Goal: Task Accomplishment & Management: Manage account settings

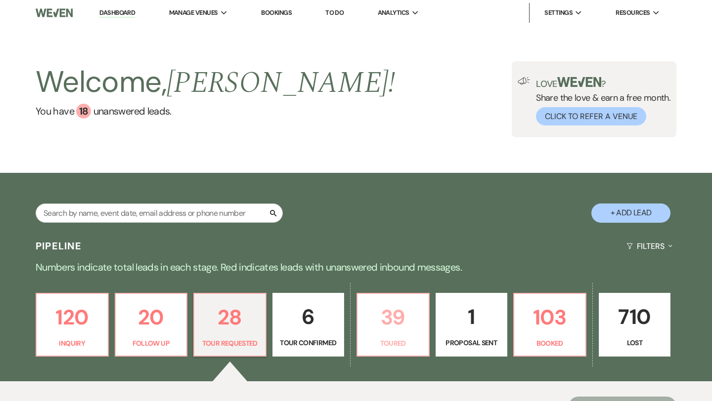
scroll to position [91, 0]
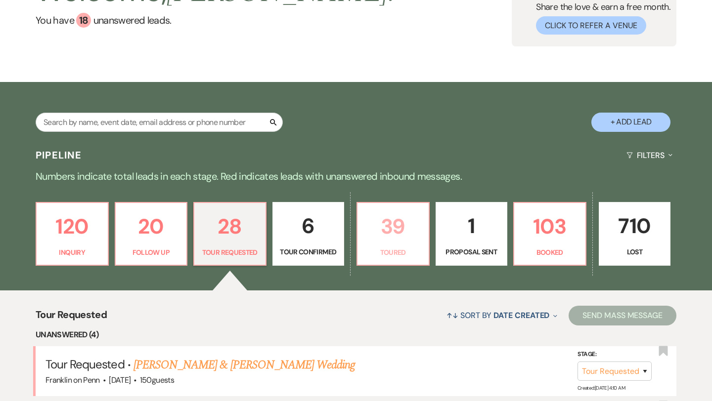
click at [392, 230] on p "39" at bounding box center [392, 226] width 59 height 33
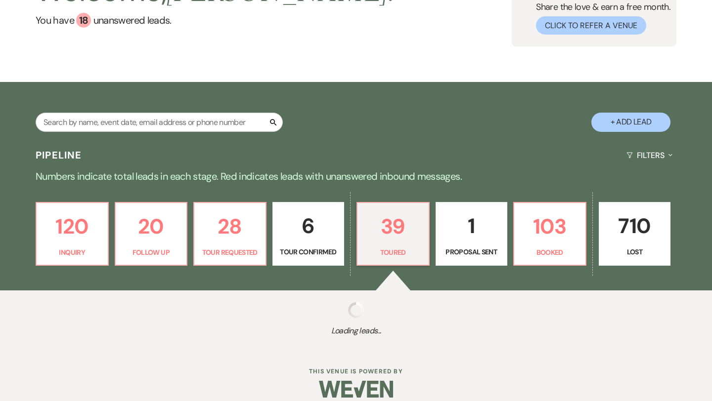
select select "5"
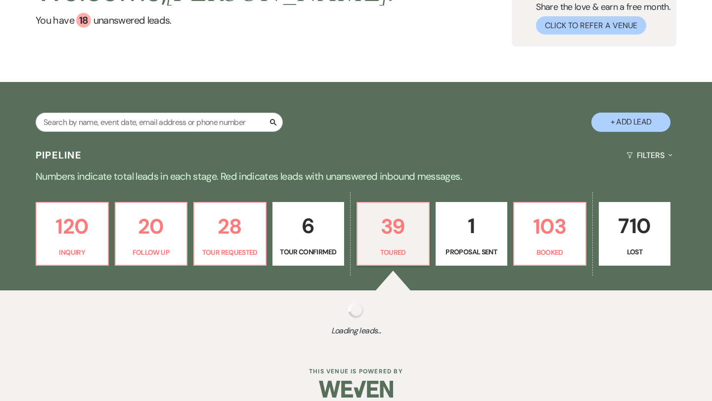
select select "5"
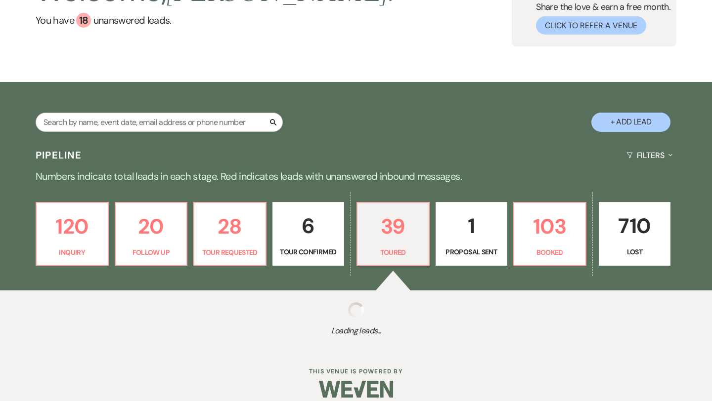
select select "5"
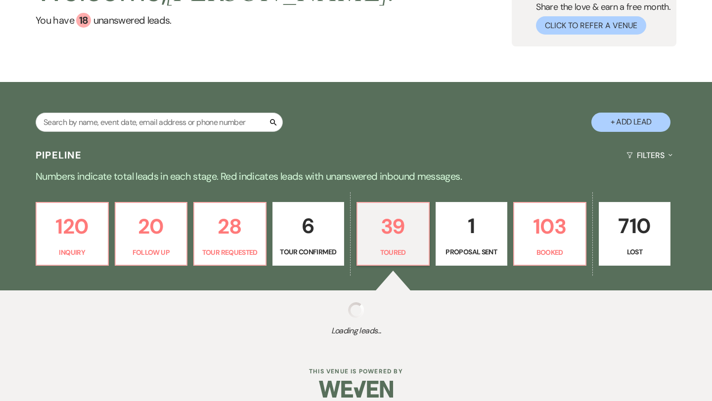
select select "5"
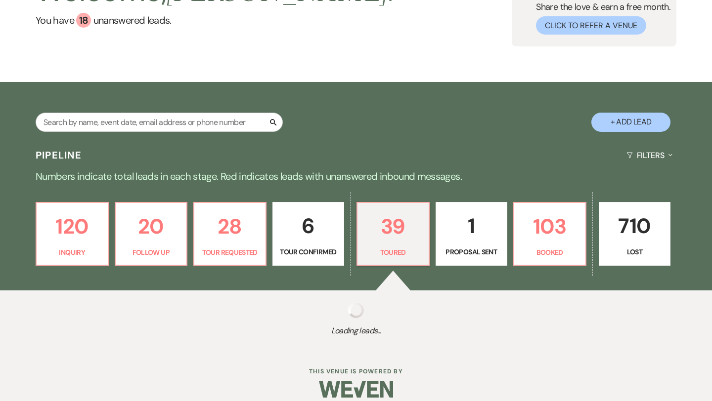
select select "5"
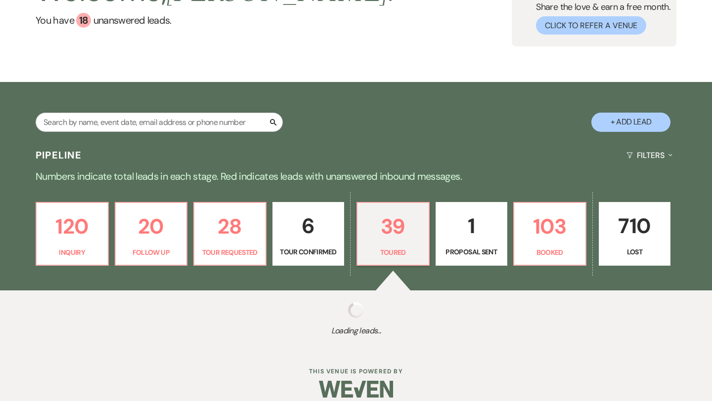
select select "5"
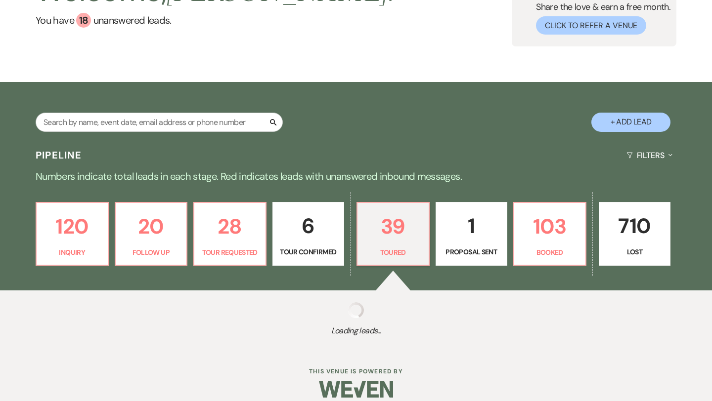
select select "5"
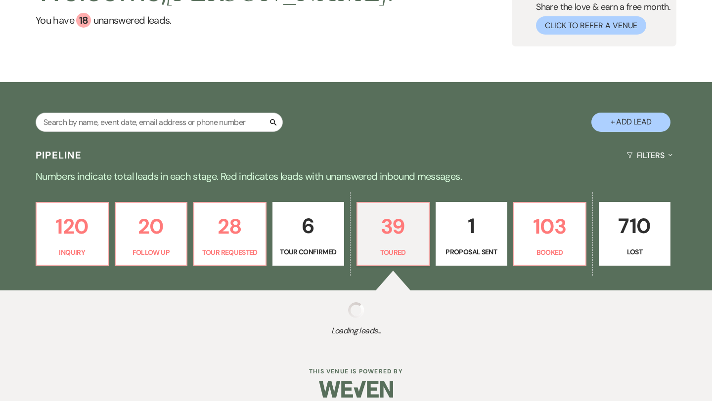
select select "5"
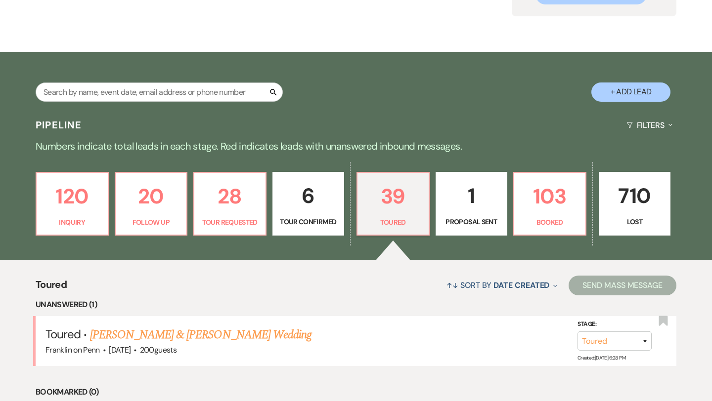
scroll to position [218, 0]
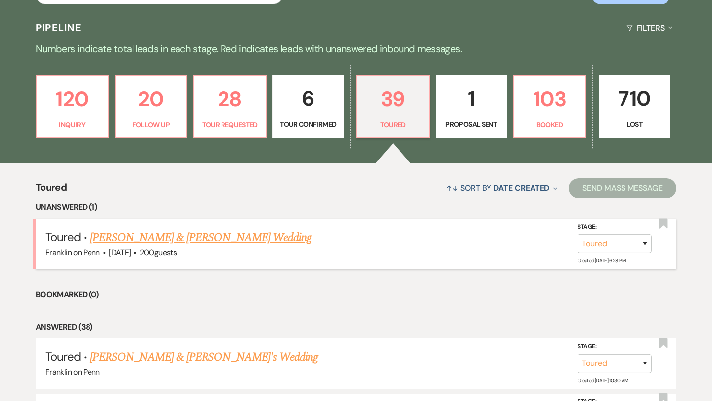
click at [226, 239] on link "[PERSON_NAME] & [PERSON_NAME] Wedding" at bounding box center [200, 238] width 221 height 18
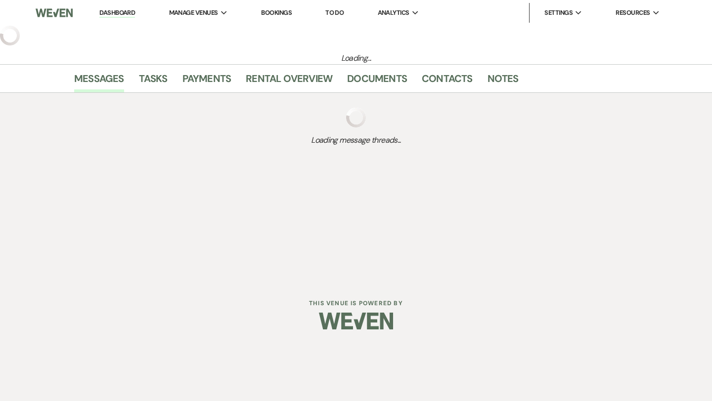
select select "5"
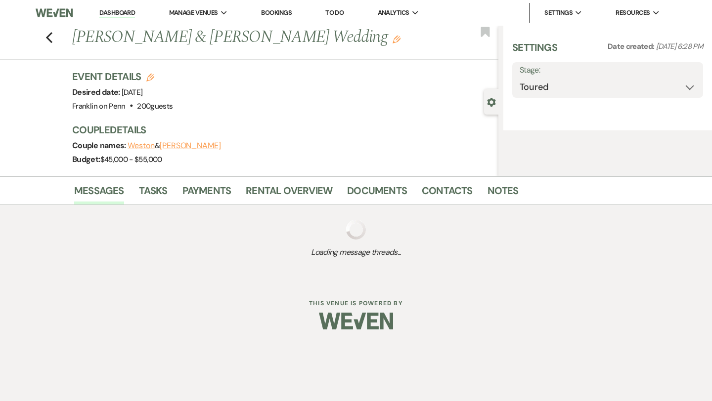
select select "5"
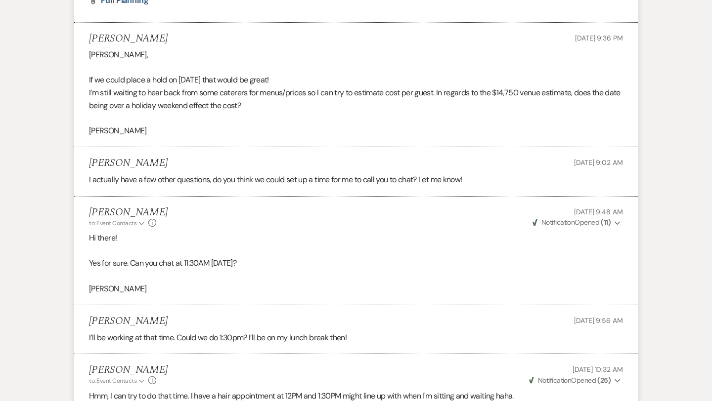
scroll to position [3057, 0]
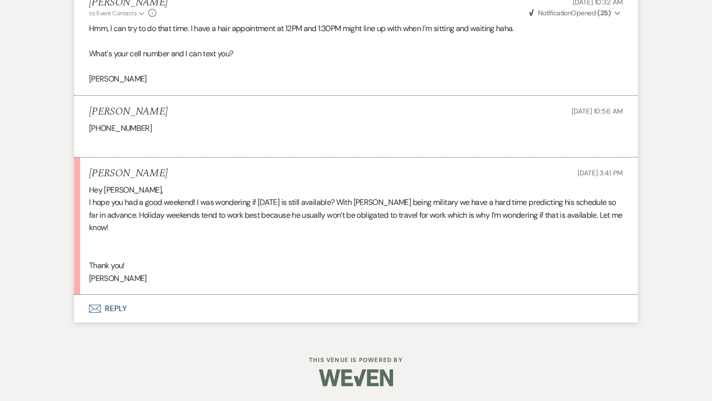
click at [115, 308] on button "Envelope Reply" at bounding box center [355, 309] width 563 height 28
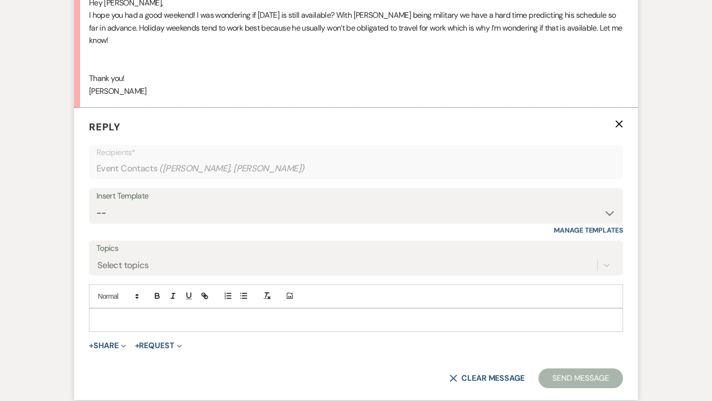
scroll to position [3245, 0]
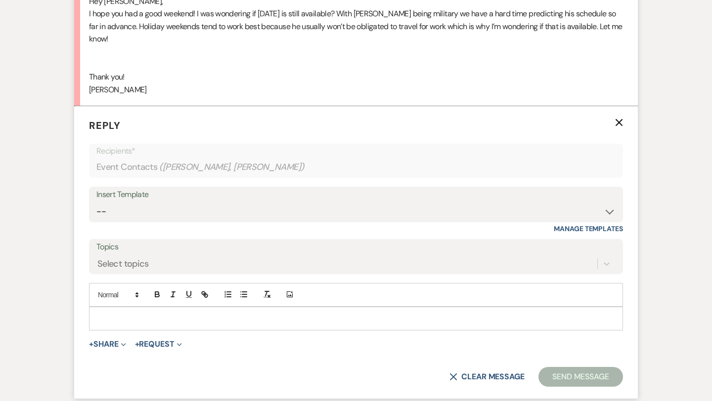
click at [111, 321] on p at bounding box center [356, 318] width 518 height 11
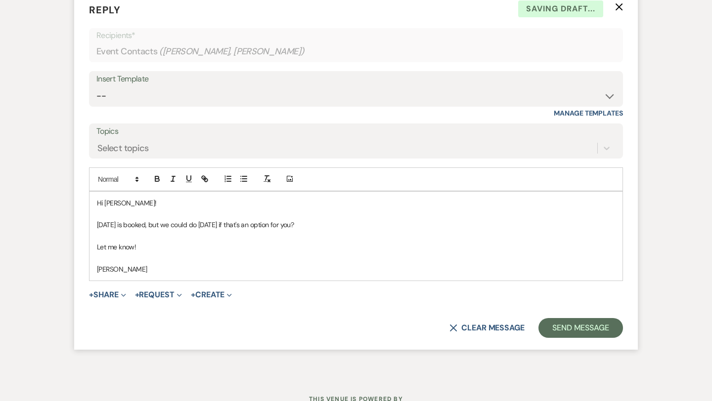
scroll to position [3362, 0]
click at [585, 332] on button "Send Message" at bounding box center [580, 328] width 84 height 20
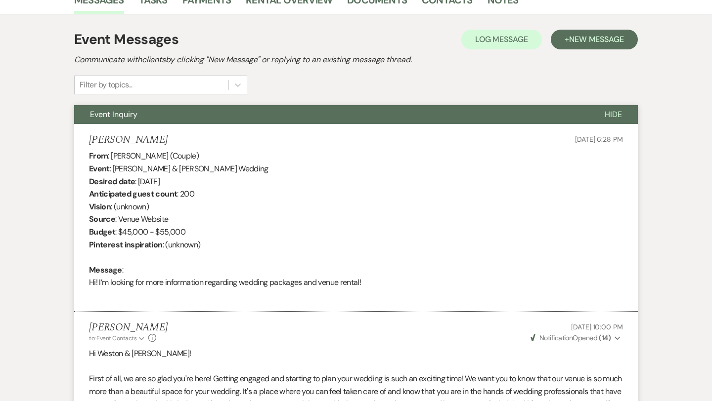
scroll to position [0, 0]
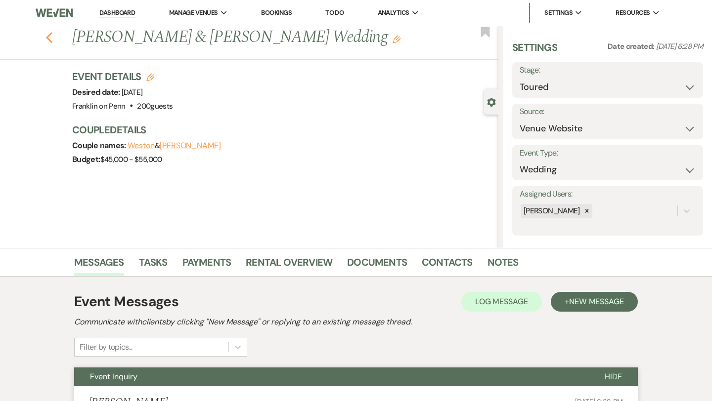
click at [48, 35] on use "button" at bounding box center [49, 37] width 6 height 11
select select "5"
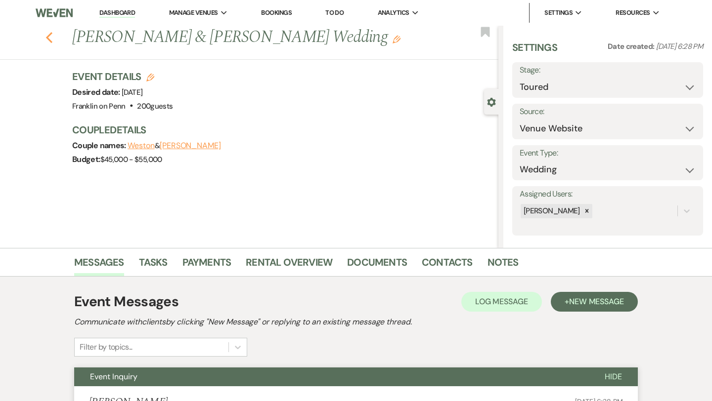
select select "5"
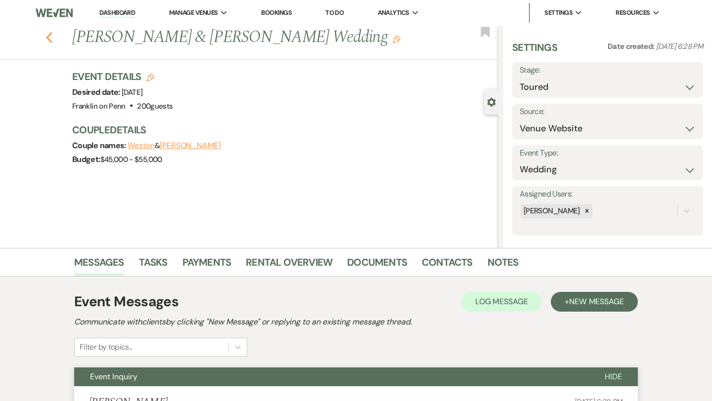
select select "5"
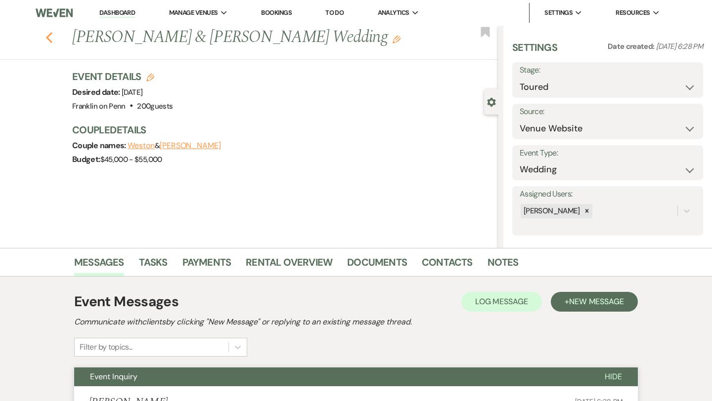
select select "5"
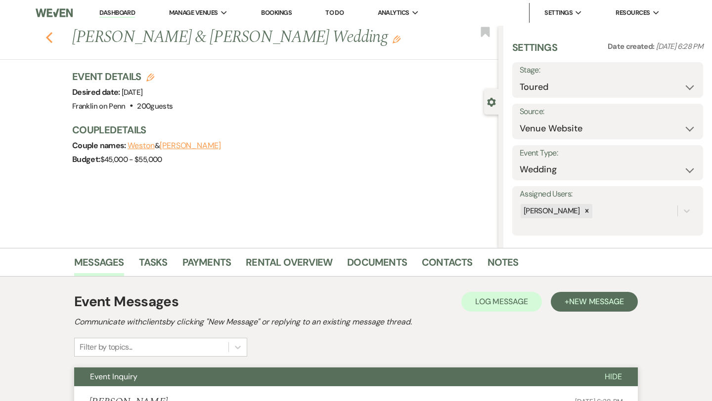
select select "5"
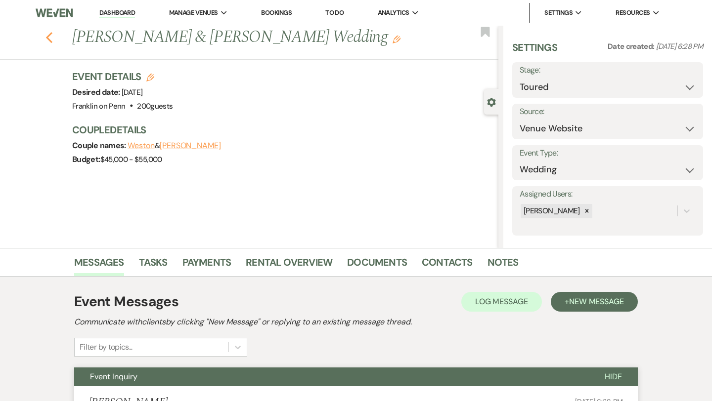
select select "5"
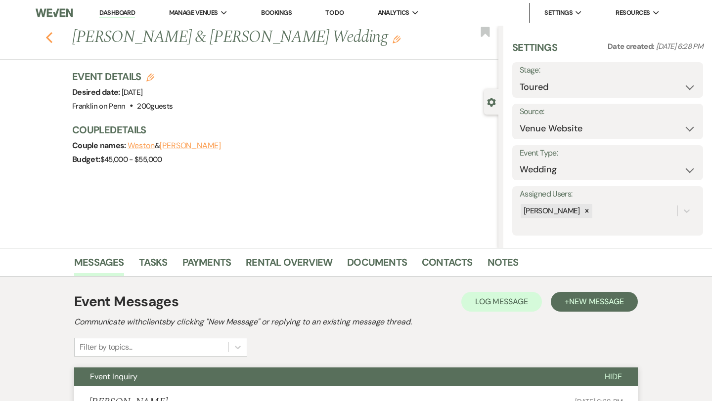
select select "5"
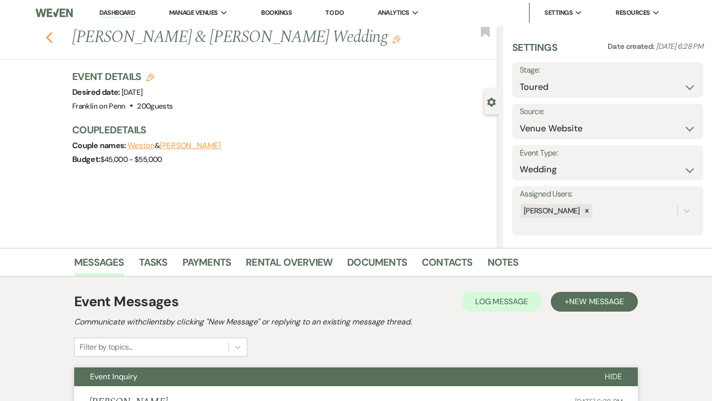
select select "5"
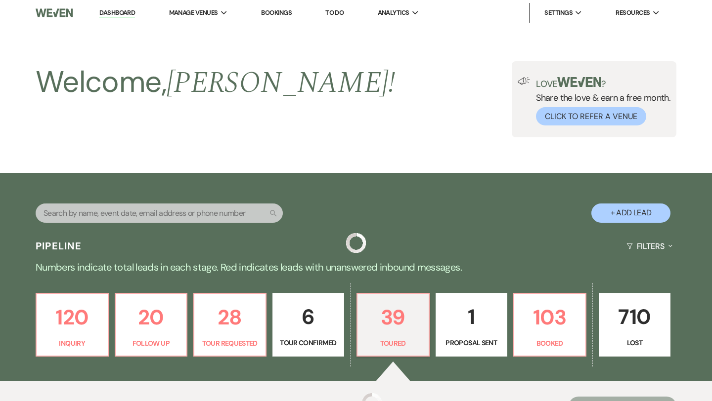
scroll to position [218, 0]
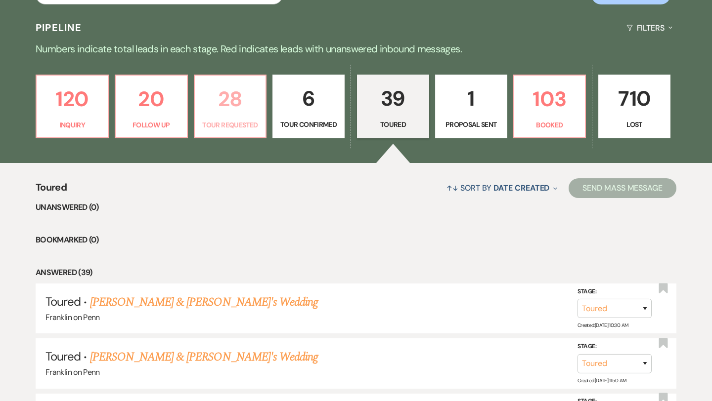
click at [226, 99] on p "28" at bounding box center [230, 99] width 59 height 33
select select "2"
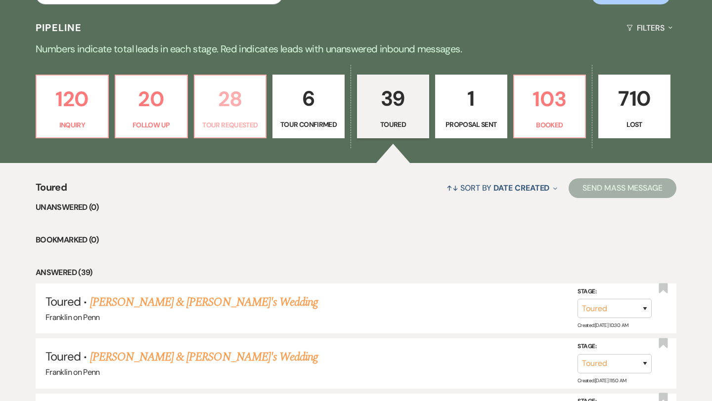
select select "2"
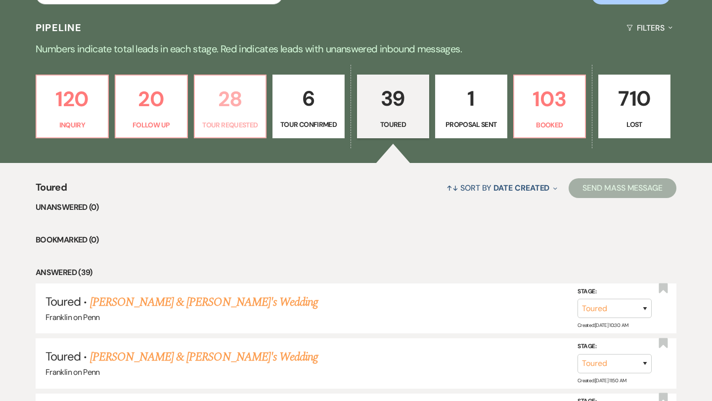
select select "2"
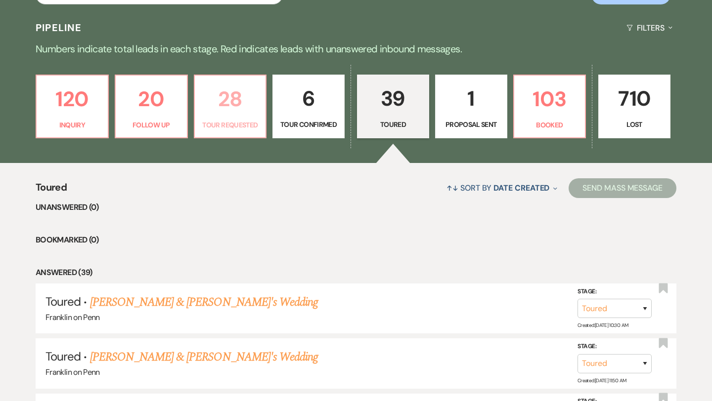
select select "2"
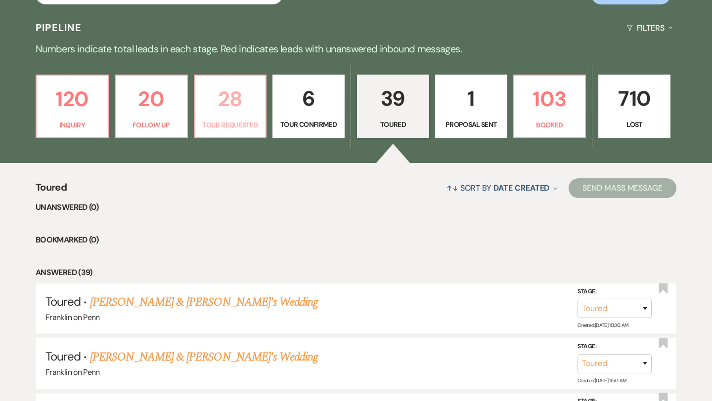
select select "2"
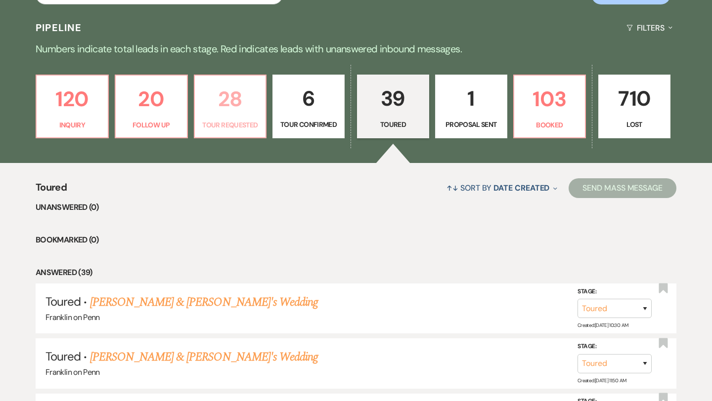
select select "2"
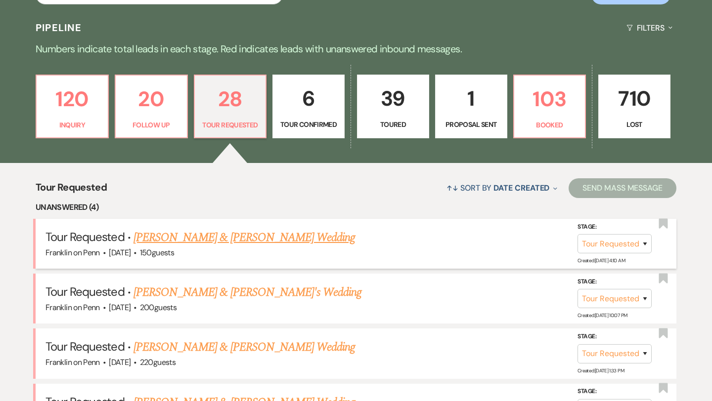
click at [233, 240] on link "[PERSON_NAME] & [PERSON_NAME] Wedding" at bounding box center [243, 238] width 221 height 18
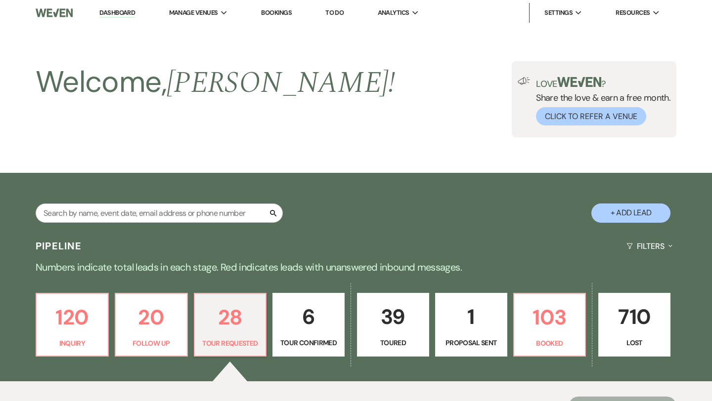
select select "2"
select select "5"
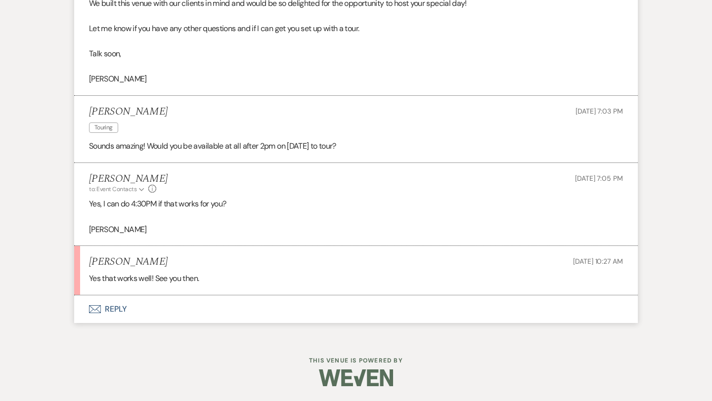
scroll to position [1030, 0]
click at [121, 305] on button "Envelope Reply" at bounding box center [355, 309] width 563 height 28
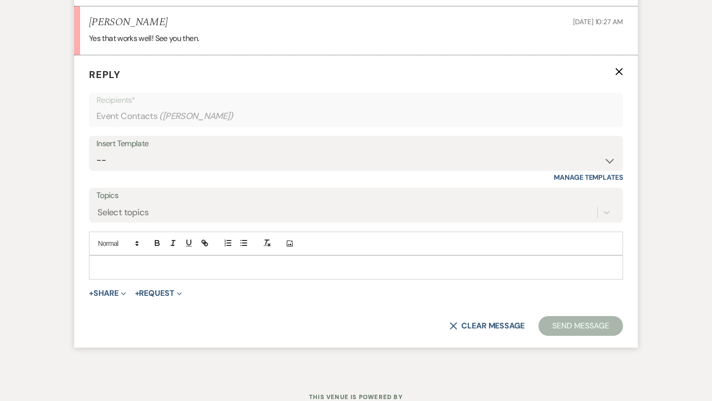
scroll to position [1271, 0]
click at [136, 271] on p at bounding box center [356, 266] width 518 height 11
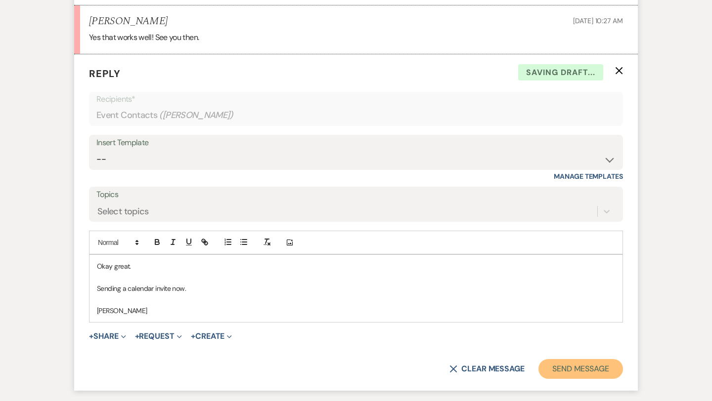
click at [563, 373] on button "Send Message" at bounding box center [580, 369] width 84 height 20
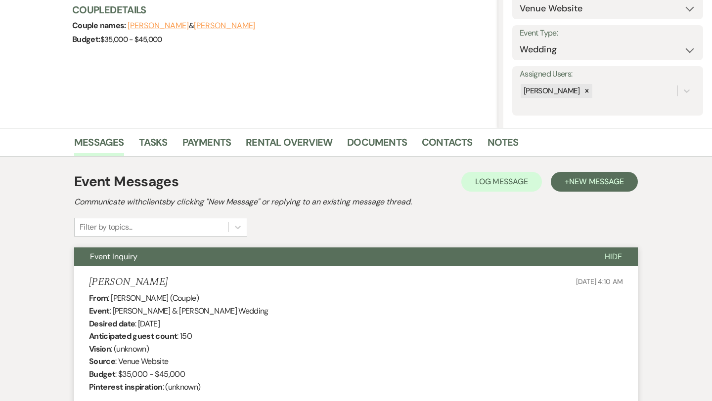
scroll to position [0, 0]
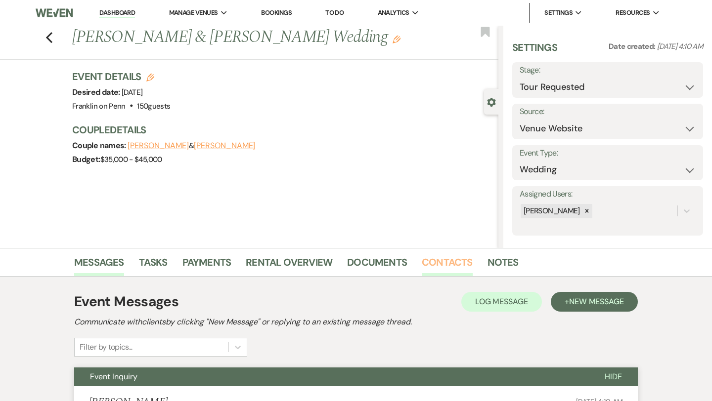
click at [446, 266] on link "Contacts" at bounding box center [446, 265] width 51 height 22
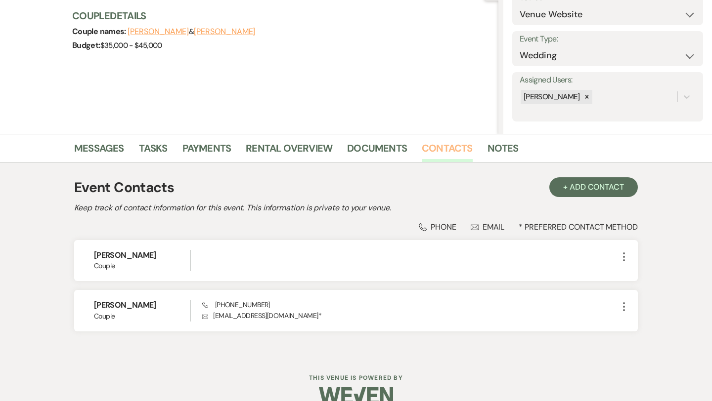
scroll to position [131, 0]
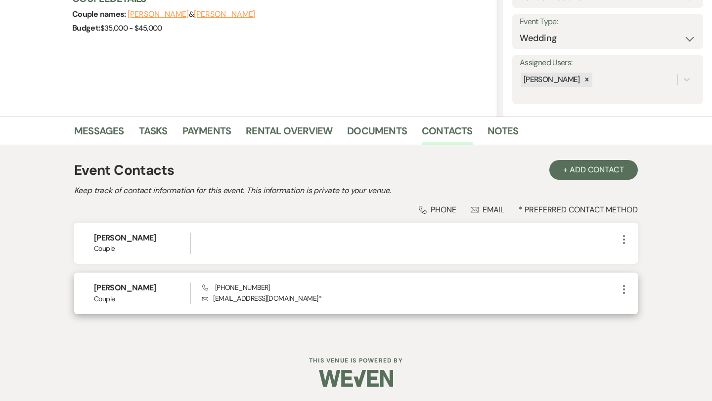
click at [269, 299] on p "Envelope [EMAIL_ADDRESS][DOMAIN_NAME] *" at bounding box center [410, 298] width 416 height 11
drag, startPoint x: 296, startPoint y: 297, endPoint x: 213, endPoint y: 300, distance: 83.0
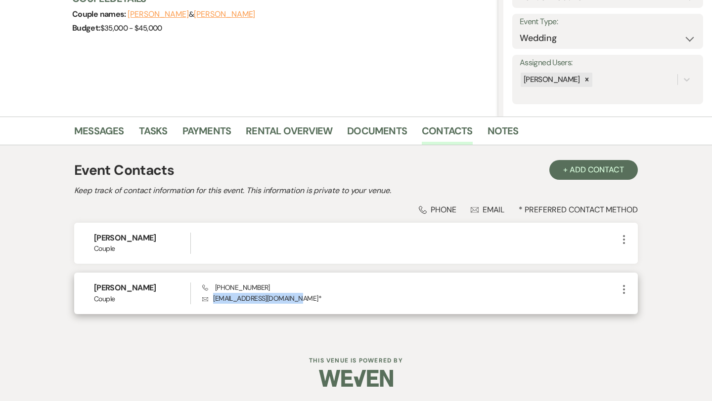
click at [212, 300] on p "Envelope [EMAIL_ADDRESS][DOMAIN_NAME] *" at bounding box center [410, 298] width 416 height 11
copy p "[EMAIL_ADDRESS][DOMAIN_NAME]"
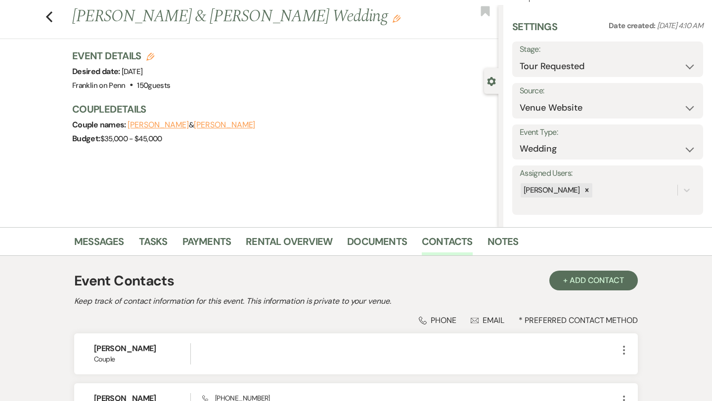
scroll to position [14, 0]
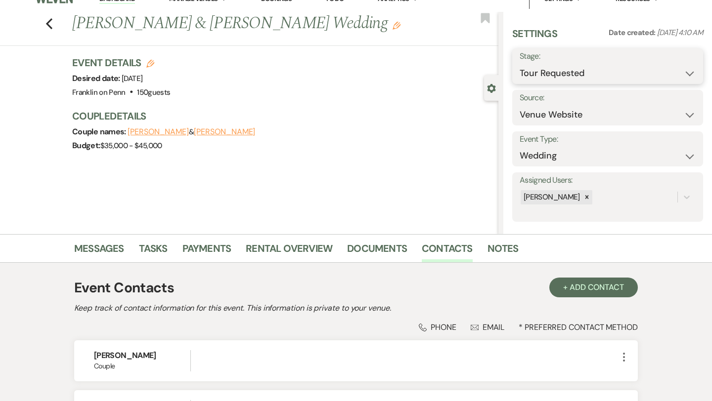
click at [577, 72] on select "Inquiry Follow Up Tour Requested Tour Confirmed Toured Proposal Sent Booked Lost" at bounding box center [607, 73] width 176 height 19
select select "4"
click at [681, 63] on button "Save" at bounding box center [683, 66] width 39 height 20
click at [50, 30] on icon "Previous" at bounding box center [48, 24] width 7 height 12
select select "2"
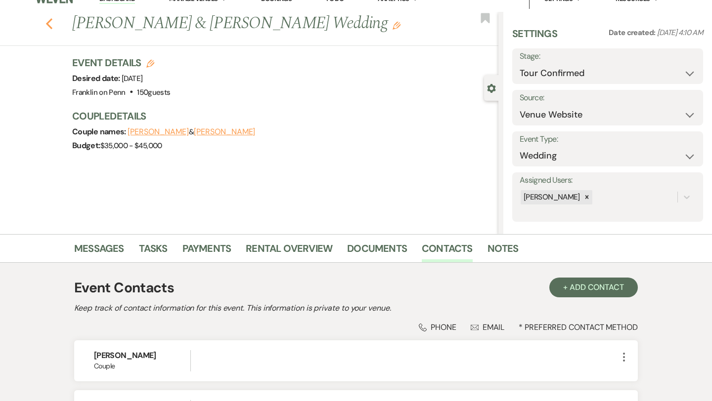
select select "2"
select select "4"
select select "2"
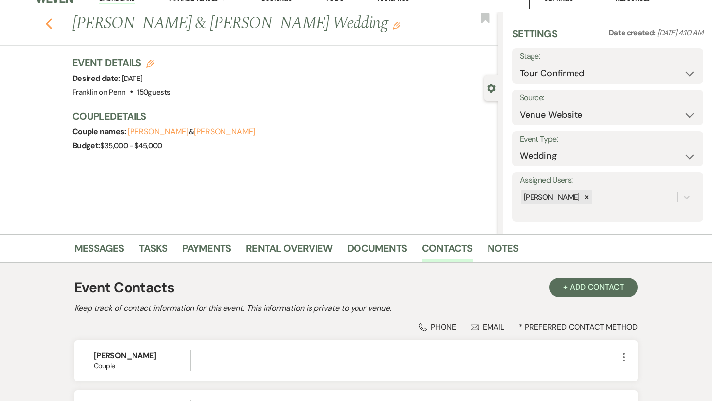
select select "2"
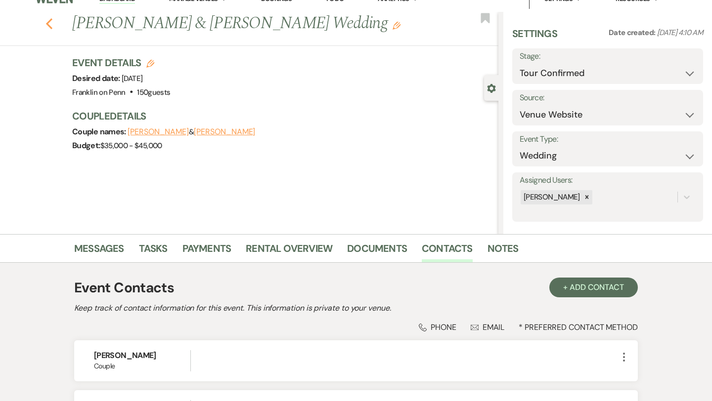
select select "2"
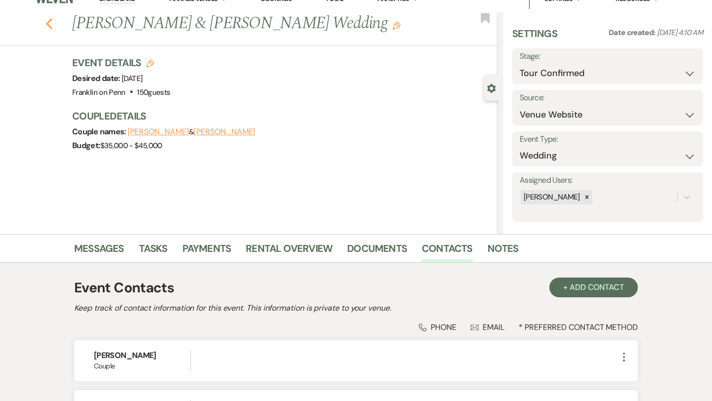
select select "2"
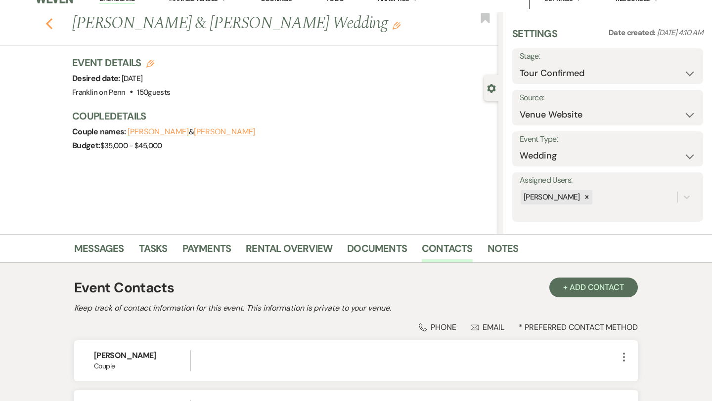
select select "2"
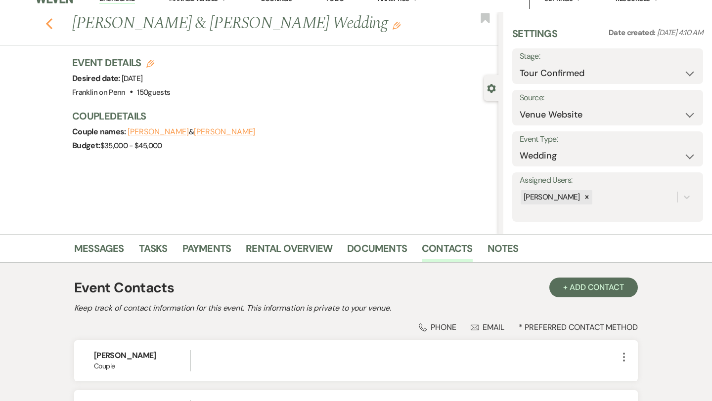
select select "2"
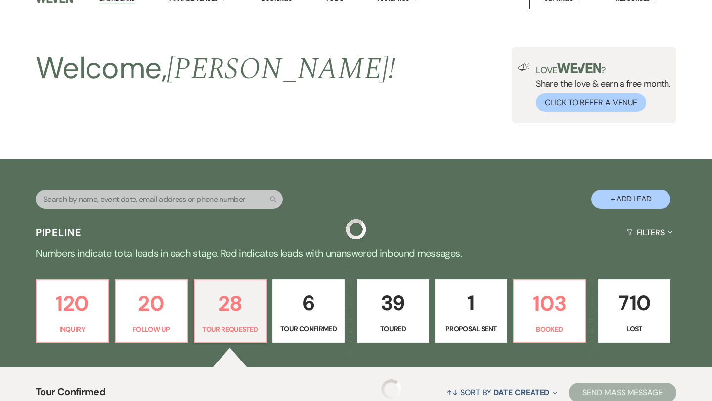
scroll to position [218, 0]
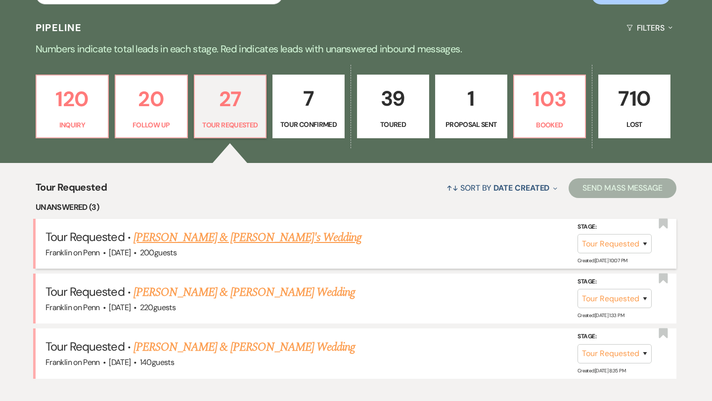
click at [236, 231] on link "[PERSON_NAME] & [PERSON_NAME]'s Wedding" at bounding box center [247, 238] width 228 height 18
select select "2"
select select "5"
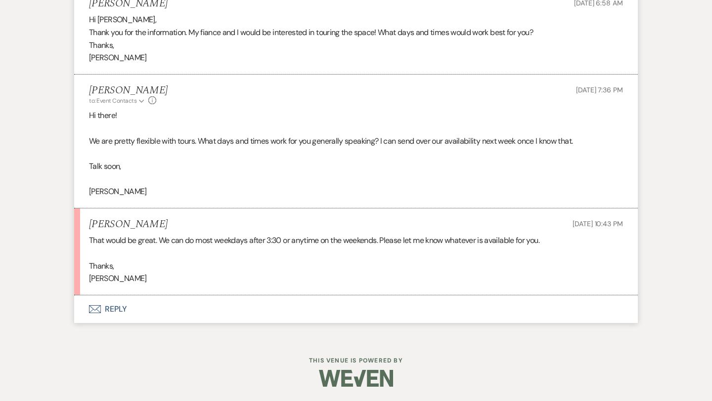
scroll to position [1152, 0]
click at [121, 312] on button "Envelope Reply" at bounding box center [355, 309] width 563 height 28
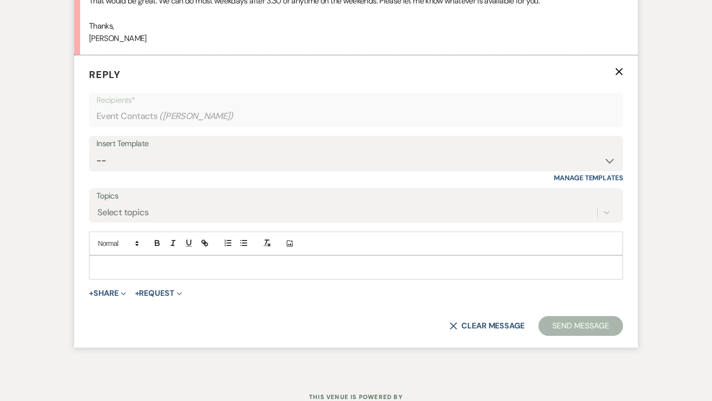
scroll to position [1392, 0]
click at [122, 271] on p at bounding box center [356, 266] width 518 height 11
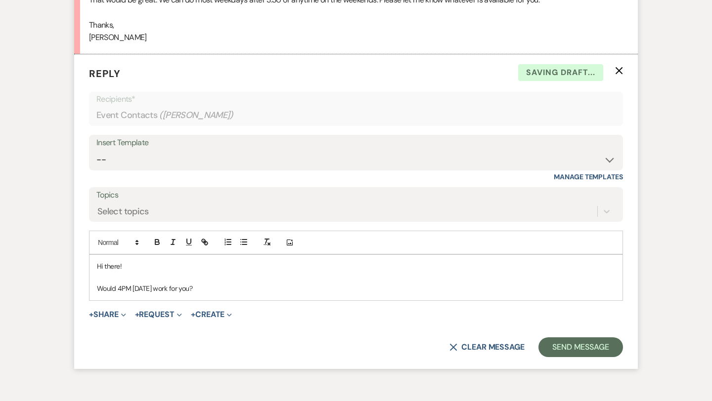
click at [132, 287] on p "Would 4PM [DATE] work for you?" at bounding box center [356, 288] width 518 height 11
click at [248, 288] on p "Would 4PM or 6:45PM [DATE] work for you?" at bounding box center [356, 288] width 518 height 11
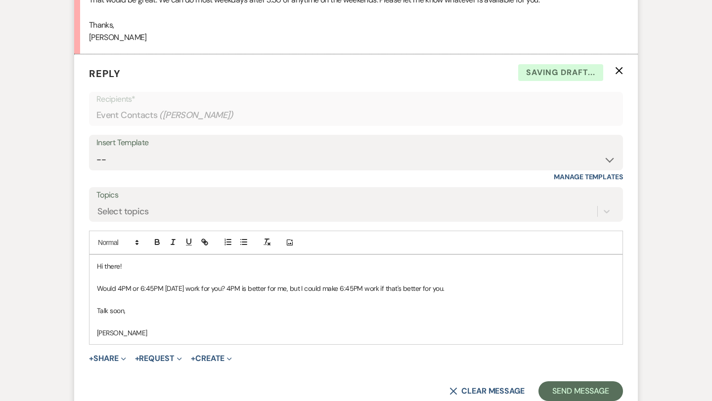
click at [479, 294] on p "Would 4PM or 6:45PM [DATE] work for you? 4PM is better for me, but I could make…" at bounding box center [356, 288] width 518 height 11
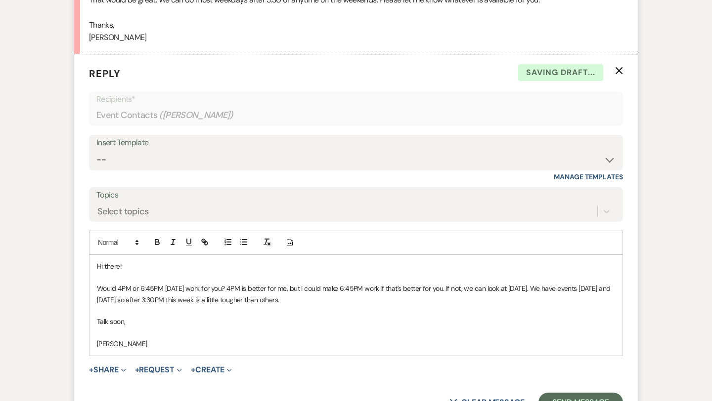
scroll to position [1407, 0]
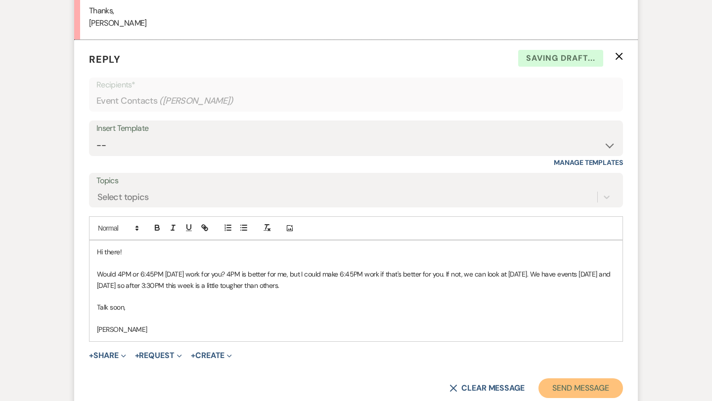
click at [589, 391] on button "Send Message" at bounding box center [580, 388] width 84 height 20
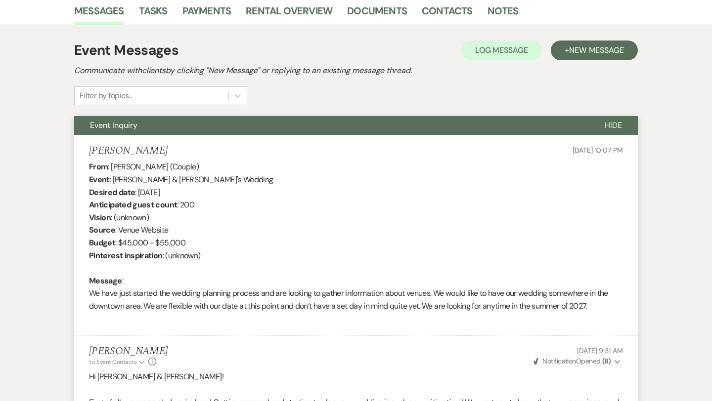
scroll to position [0, 0]
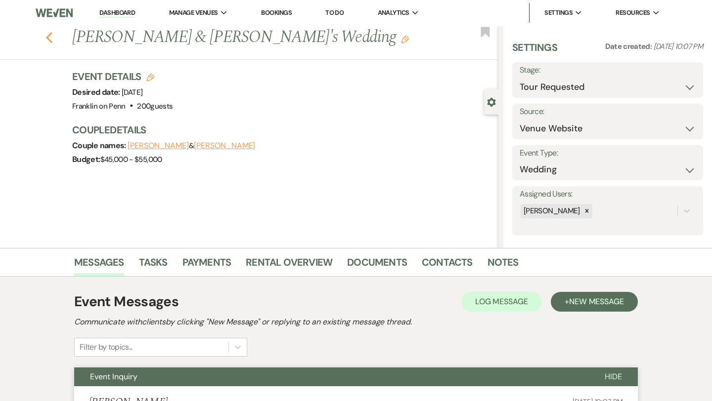
click at [48, 37] on use "button" at bounding box center [49, 37] width 6 height 11
select select "2"
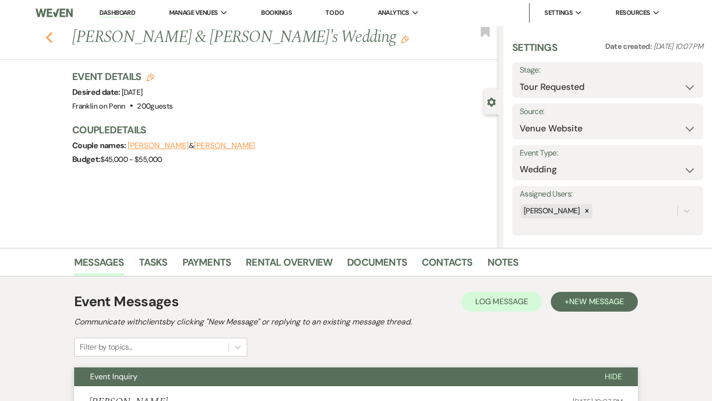
select select "2"
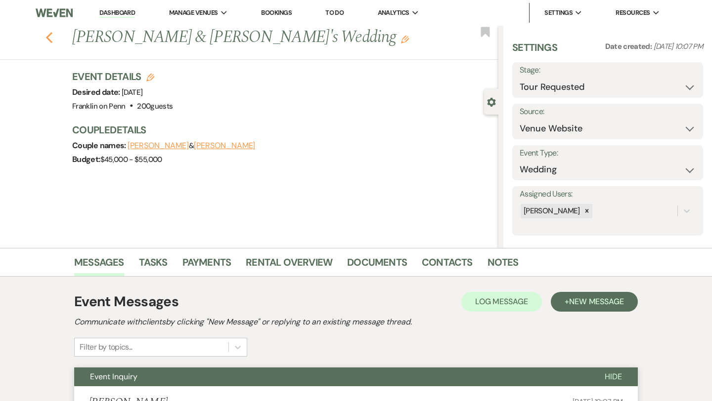
select select "2"
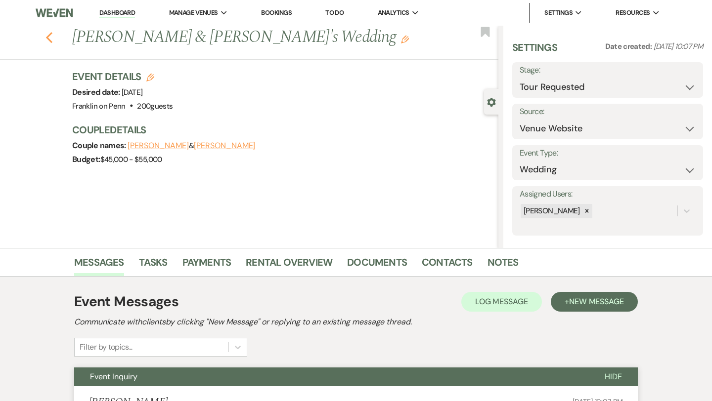
select select "2"
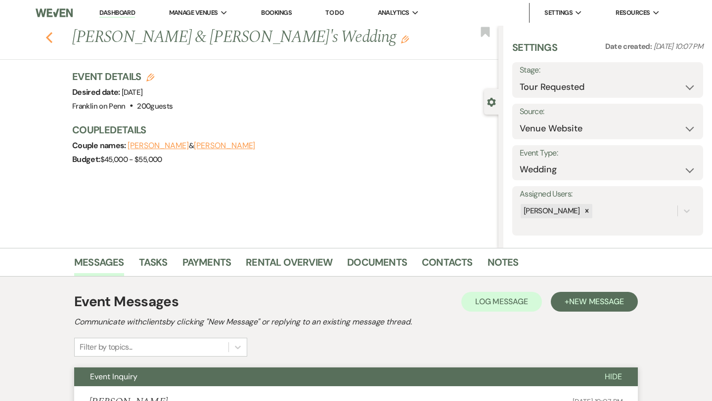
select select "2"
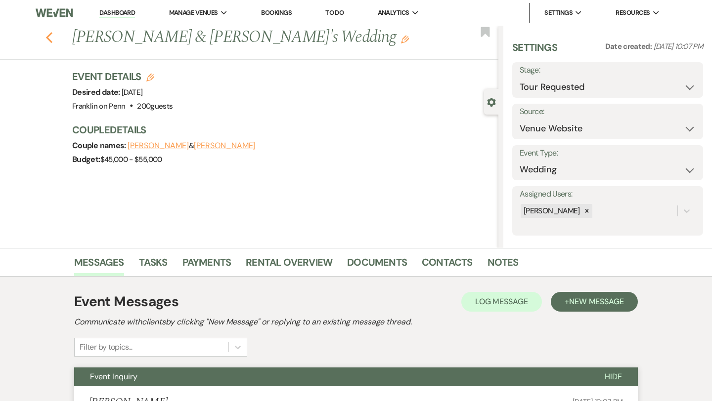
select select "2"
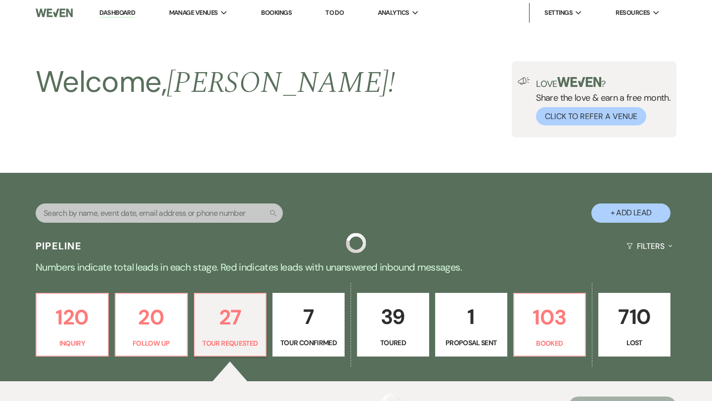
scroll to position [218, 0]
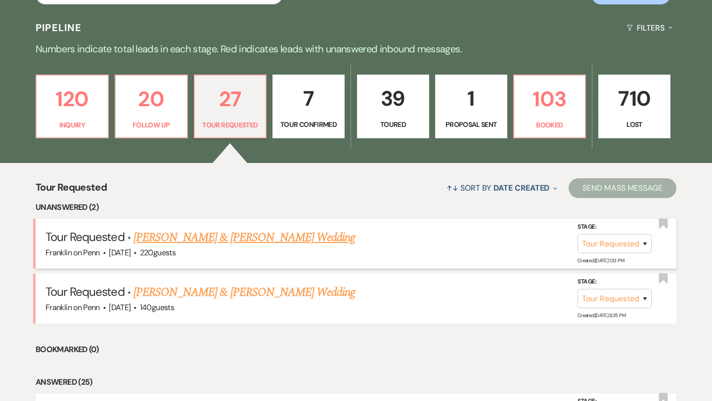
click at [243, 239] on link "[PERSON_NAME] & [PERSON_NAME] Wedding" at bounding box center [243, 238] width 221 height 18
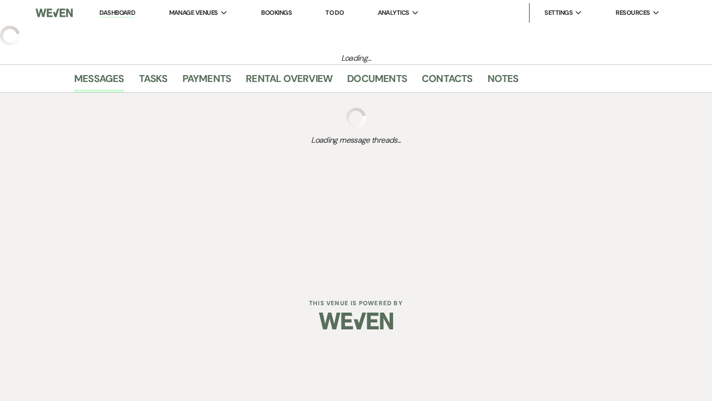
select select "2"
select select "5"
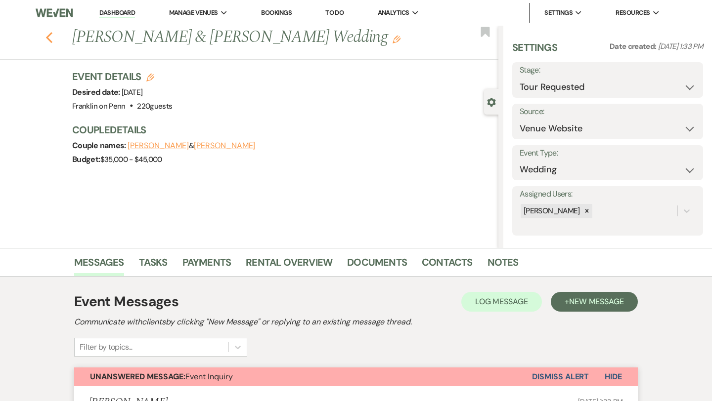
click at [48, 39] on use "button" at bounding box center [49, 37] width 6 height 11
select select "2"
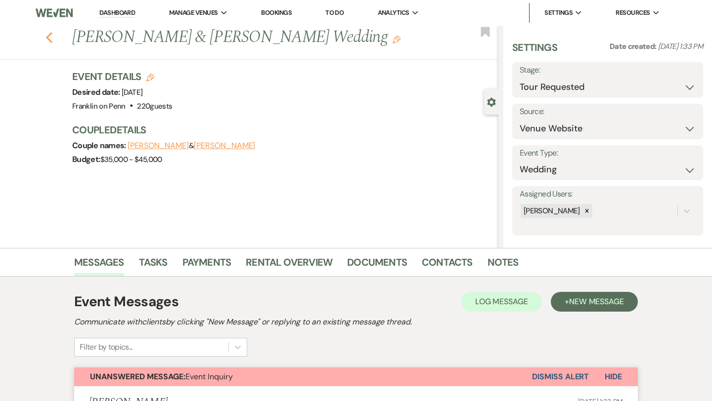
select select "2"
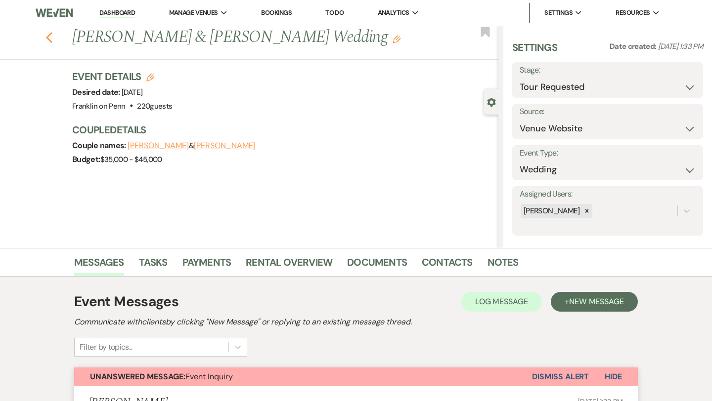
select select "2"
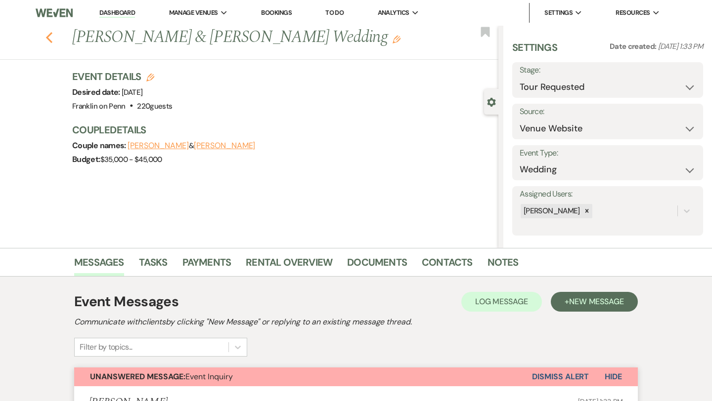
select select "2"
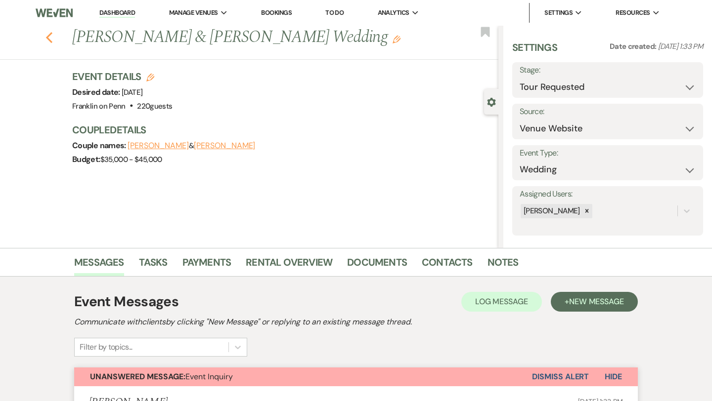
select select "2"
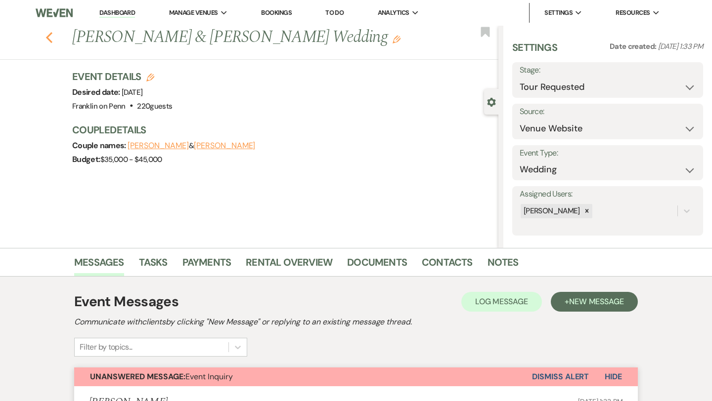
select select "2"
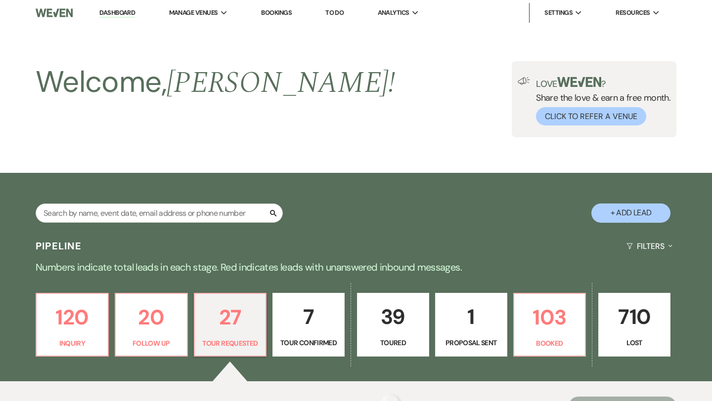
scroll to position [218, 0]
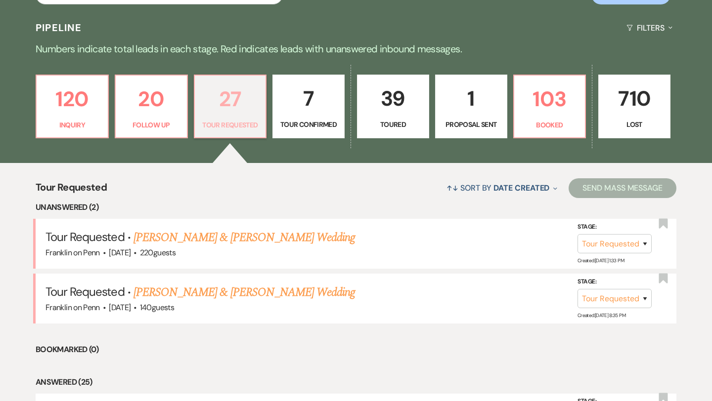
click at [235, 96] on p "27" at bounding box center [230, 99] width 59 height 33
click at [155, 98] on p "20" at bounding box center [151, 99] width 59 height 33
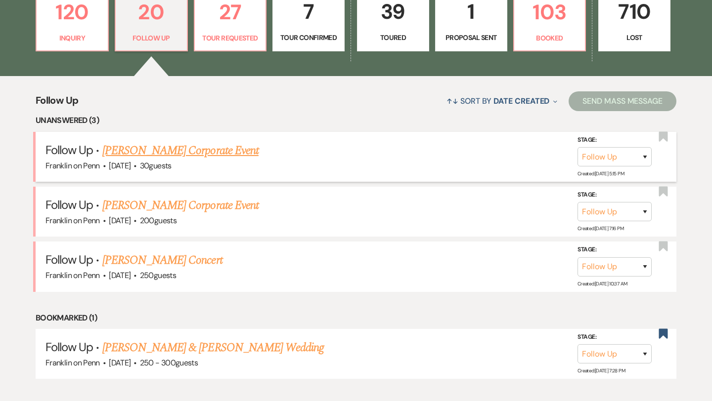
scroll to position [304, 0]
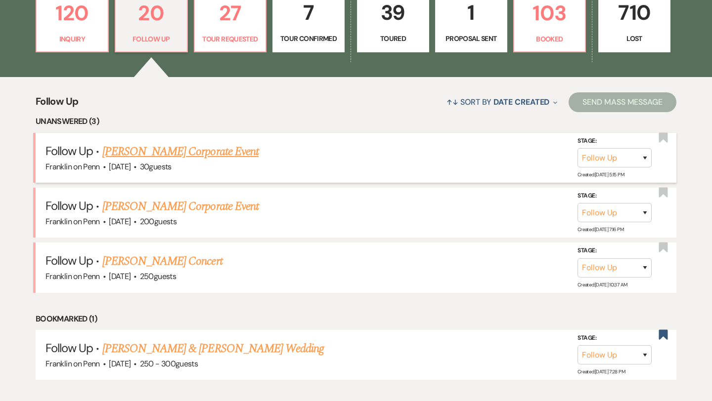
click at [234, 156] on link "[PERSON_NAME] Corporate Event" at bounding box center [180, 152] width 156 height 18
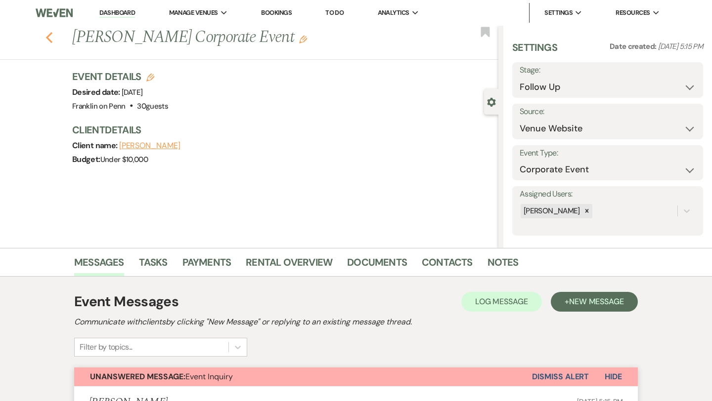
click at [50, 35] on use "button" at bounding box center [49, 37] width 6 height 11
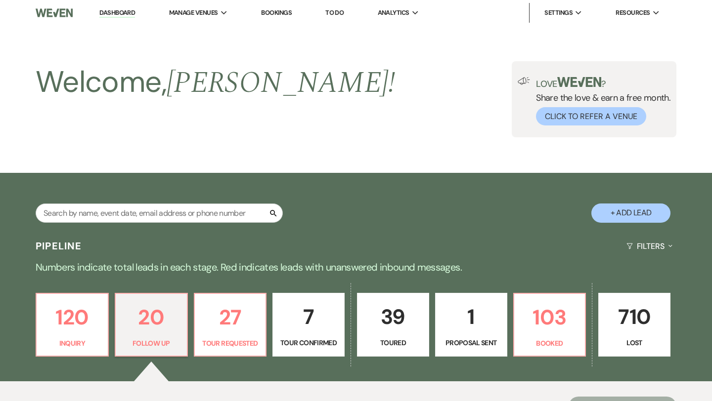
scroll to position [304, 0]
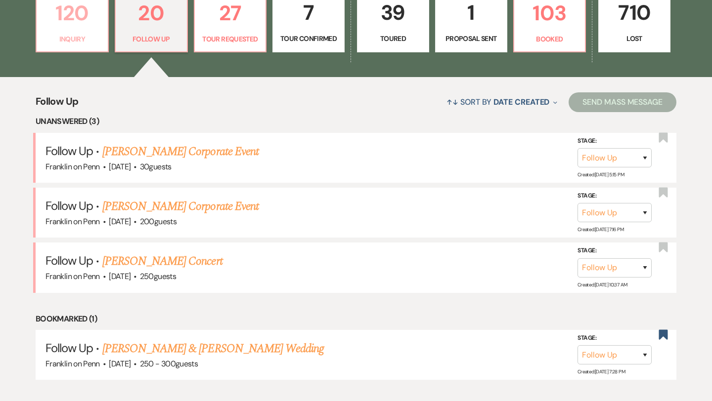
click at [87, 20] on p "120" at bounding box center [71, 13] width 59 height 33
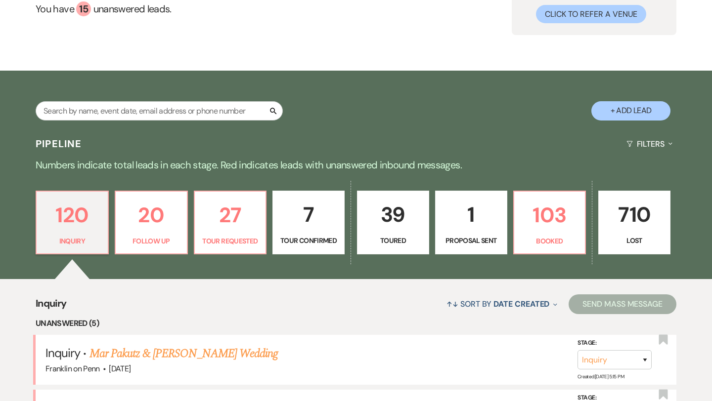
scroll to position [304, 0]
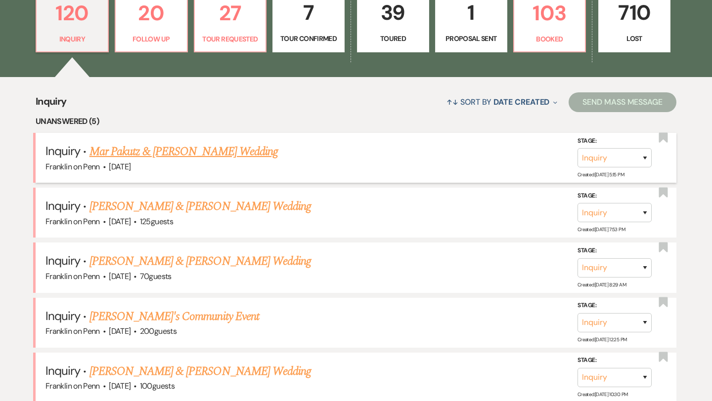
click at [209, 154] on link "Mar Pakutz & [PERSON_NAME] Wedding" at bounding box center [183, 152] width 188 height 18
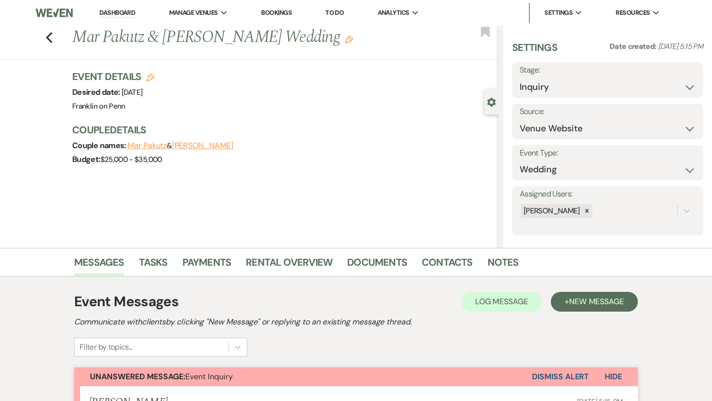
scroll to position [279, 0]
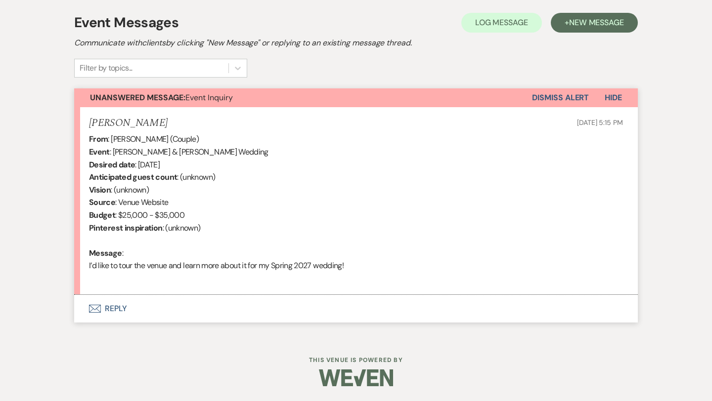
click at [115, 309] on button "Envelope Reply" at bounding box center [355, 309] width 563 height 28
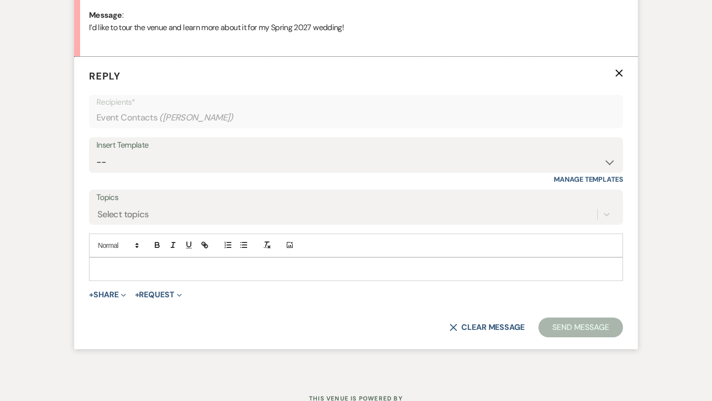
scroll to position [520, 0]
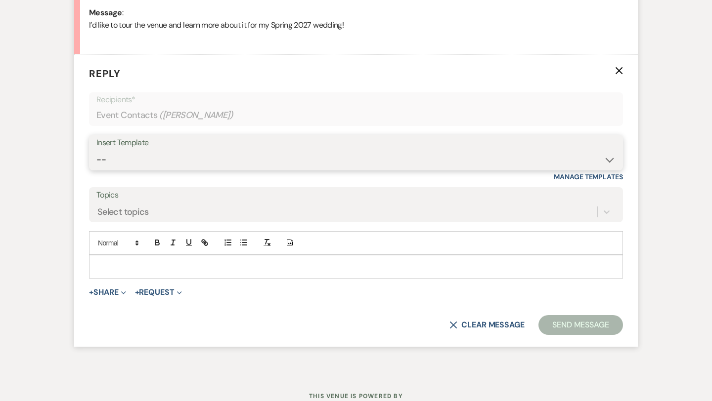
click at [181, 161] on select "-- Weven Planning Portal Introduction (Booked Events) Initial Inquiry Response …" at bounding box center [355, 159] width 519 height 19
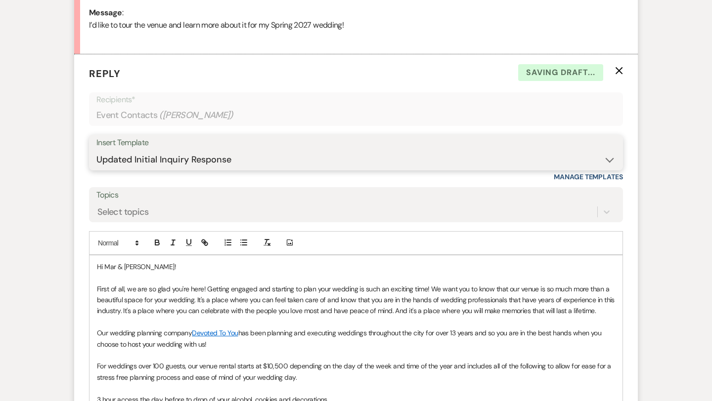
scroll to position [976, 0]
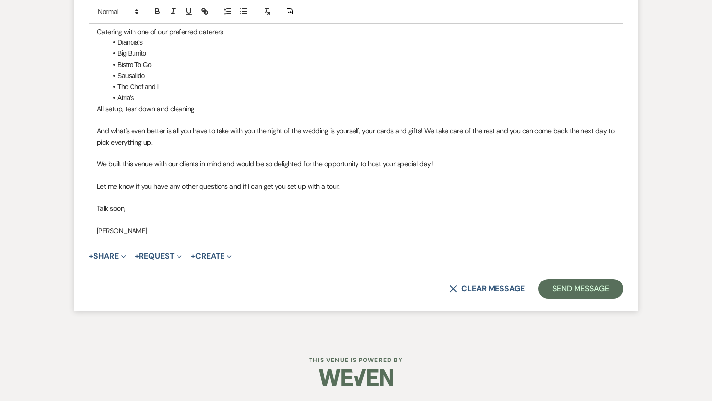
click at [354, 187] on p "Let me know if you have any other questions and if I can get you set up with a …" at bounding box center [356, 186] width 518 height 11
drag, startPoint x: 343, startPoint y: 183, endPoint x: 93, endPoint y: 186, distance: 250.0
click at [93, 186] on div "Hi Mar & [PERSON_NAME]! First of all, we are so glad you're here! Getting engag…" at bounding box center [355, 20] width 533 height 443
click at [179, 187] on p "Let me know if you have any other questions and if I can get you set up with a …" at bounding box center [356, 186] width 518 height 11
drag, startPoint x: 341, startPoint y: 187, endPoint x: 136, endPoint y: 183, distance: 205.1
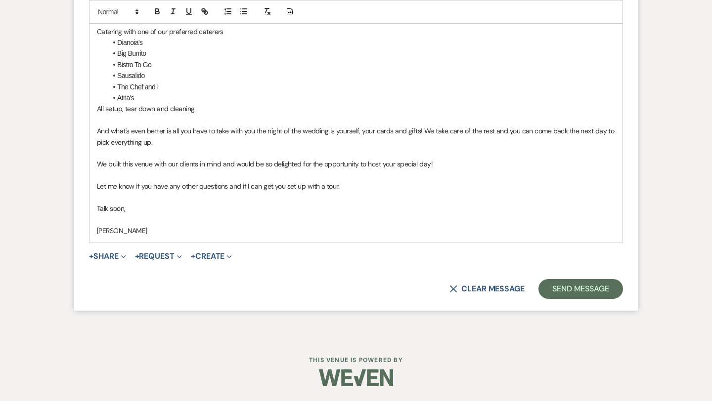
click at [136, 183] on p "Let me know if you have any other questions and if I can get you set up with a …" at bounding box center [356, 186] width 518 height 11
click at [577, 285] on button "Send Message" at bounding box center [580, 289] width 84 height 20
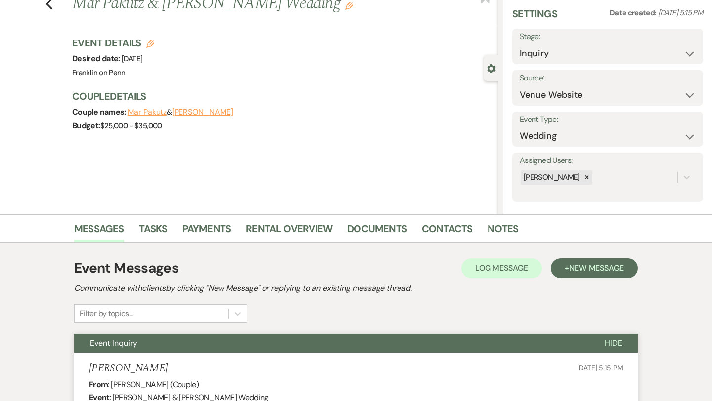
scroll to position [0, 0]
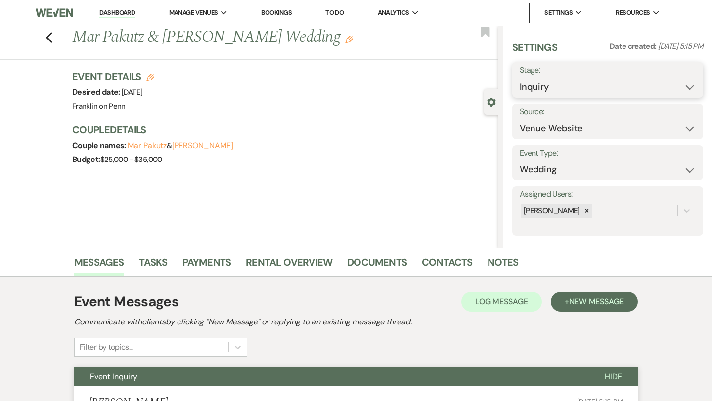
click at [566, 90] on select "Inquiry Follow Up Tour Requested Tour Confirmed Toured Proposal Sent Booked Lost" at bounding box center [607, 87] width 176 height 19
click at [675, 75] on button "Save" at bounding box center [683, 80] width 39 height 20
click at [51, 39] on icon "Previous" at bounding box center [48, 38] width 7 height 12
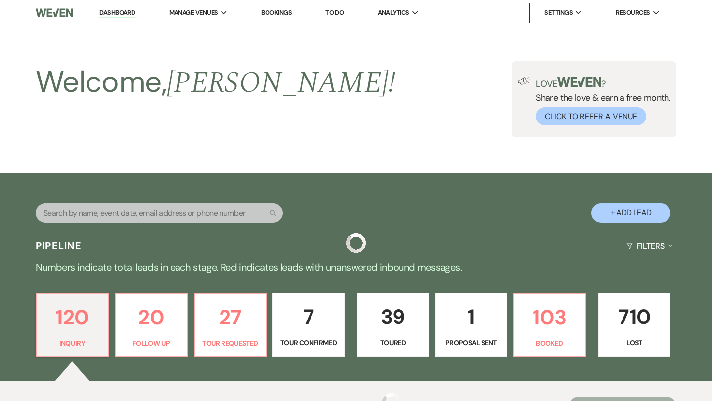
scroll to position [304, 0]
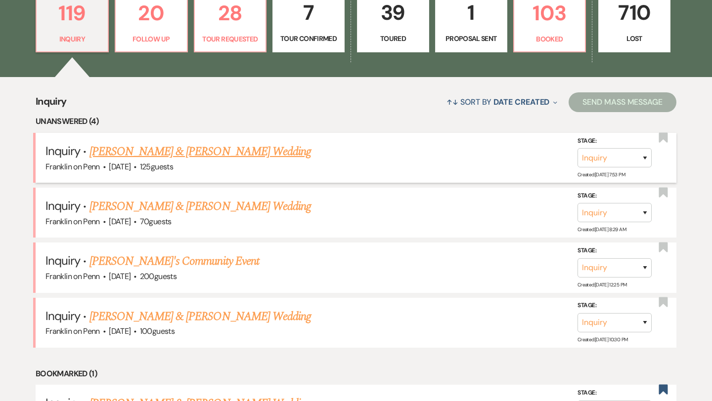
click at [226, 153] on link "[PERSON_NAME] & [PERSON_NAME] Wedding" at bounding box center [199, 152] width 221 height 18
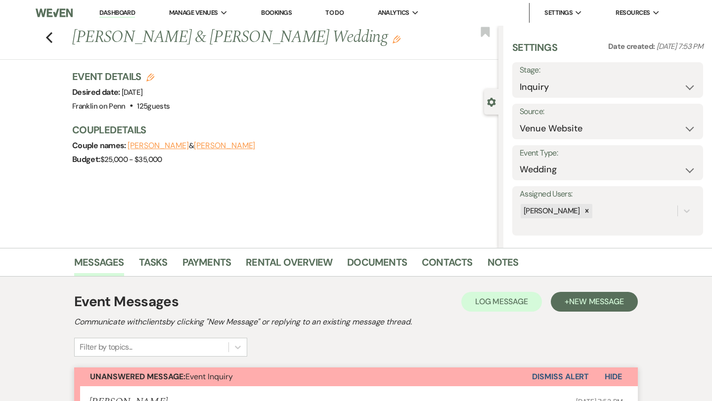
scroll to position [279, 0]
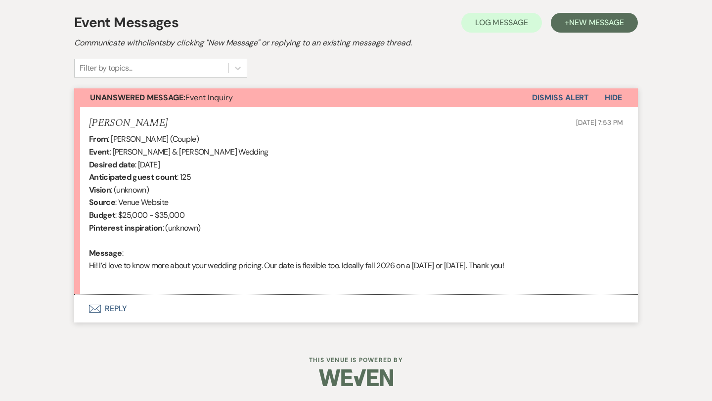
click at [116, 307] on button "Envelope Reply" at bounding box center [355, 309] width 563 height 28
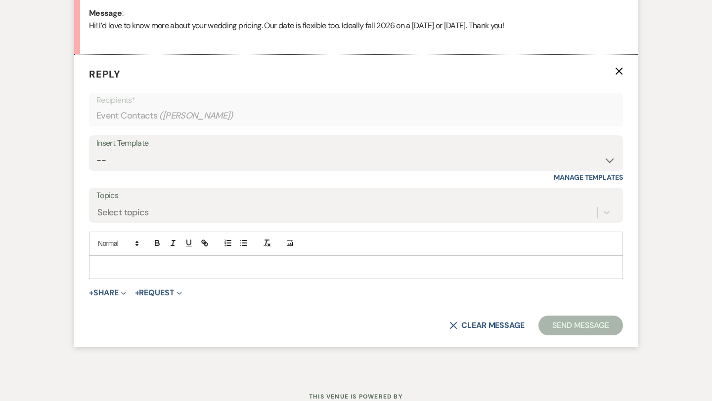
scroll to position [520, 0]
click at [143, 161] on select "-- Weven Planning Portal Introduction (Booked Events) Initial Inquiry Response …" at bounding box center [355, 159] width 519 height 19
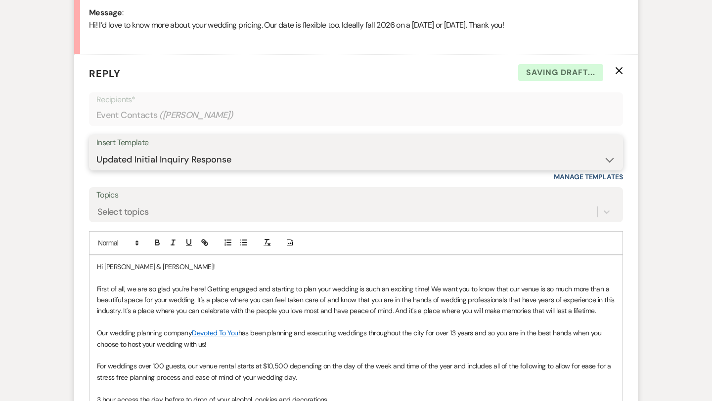
scroll to position [976, 0]
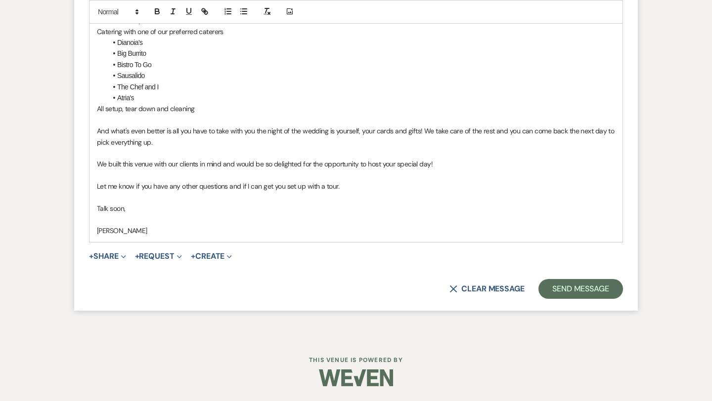
click at [356, 185] on p "Let me know if you have any other questions and if I can get you set up with a …" at bounding box center [356, 186] width 518 height 11
click at [579, 285] on button "Send Message" at bounding box center [580, 289] width 84 height 20
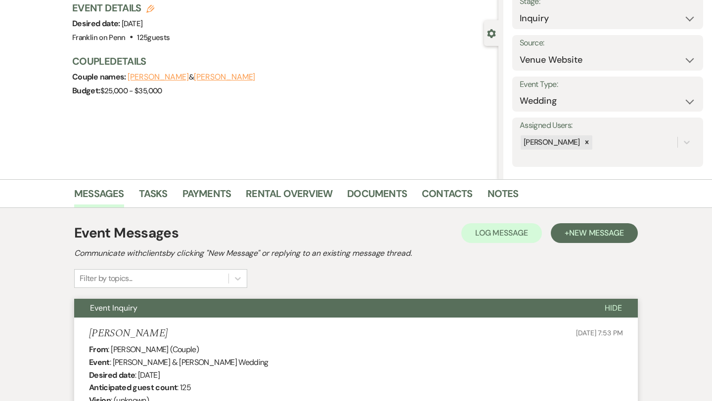
scroll to position [0, 0]
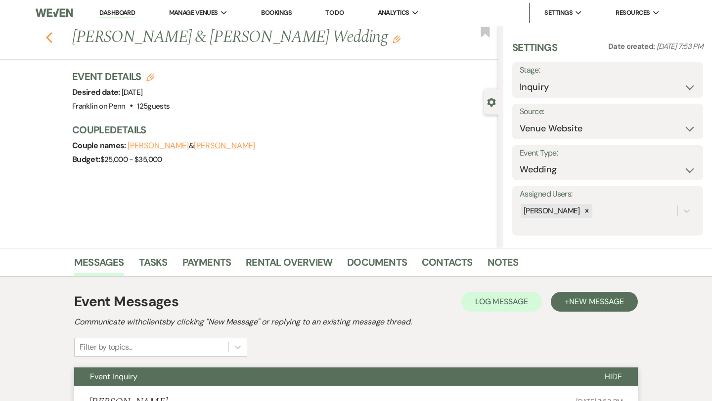
click at [51, 39] on icon "Previous" at bounding box center [48, 38] width 7 height 12
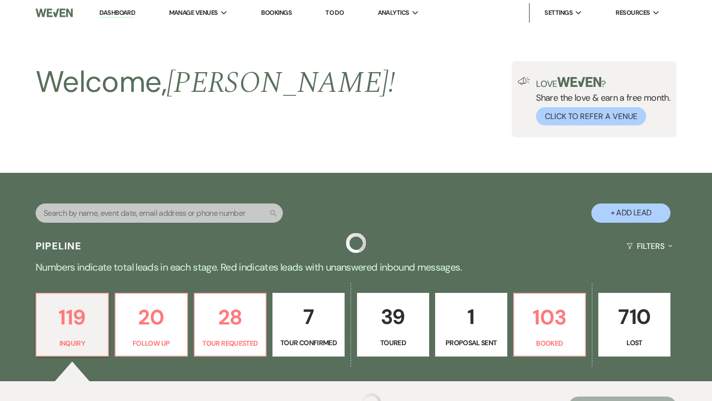
scroll to position [304, 0]
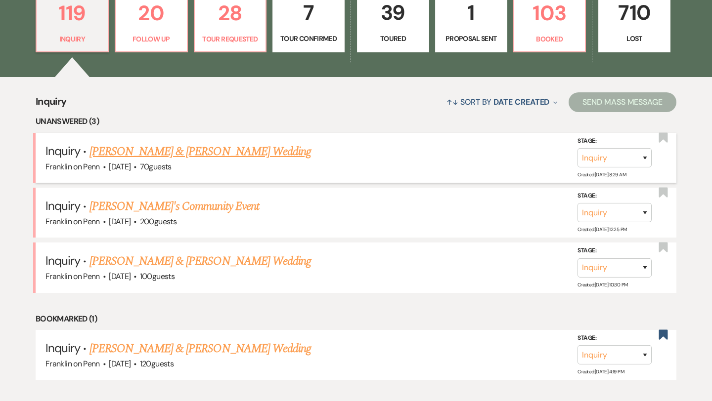
click at [250, 152] on link "[PERSON_NAME] & [PERSON_NAME] Wedding" at bounding box center [199, 152] width 221 height 18
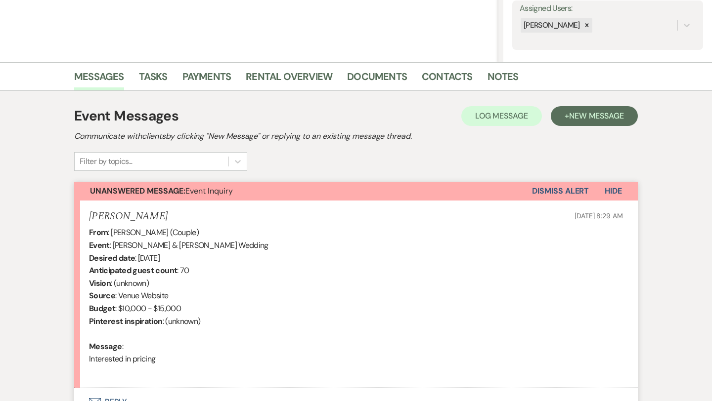
scroll to position [279, 0]
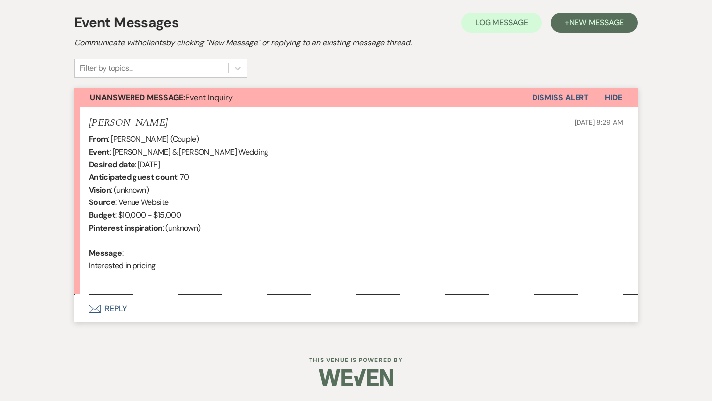
click at [119, 308] on button "Envelope Reply" at bounding box center [355, 309] width 563 height 28
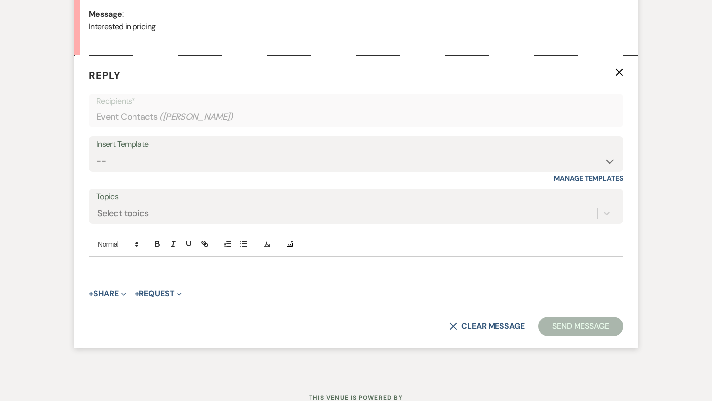
scroll to position [520, 0]
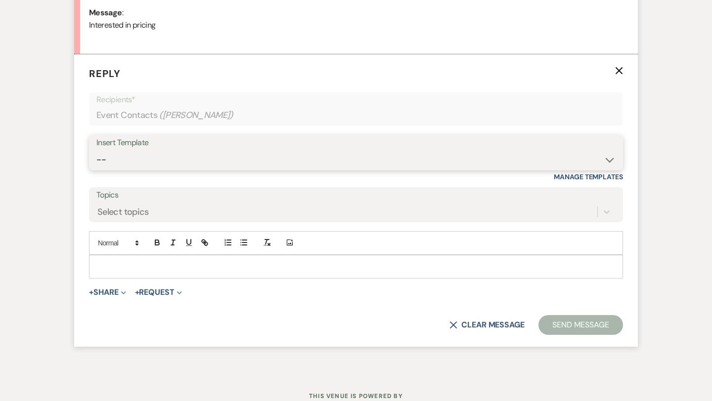
click at [176, 157] on select "-- Weven Planning Portal Introduction (Booked Events) Initial Inquiry Response …" at bounding box center [355, 159] width 519 height 19
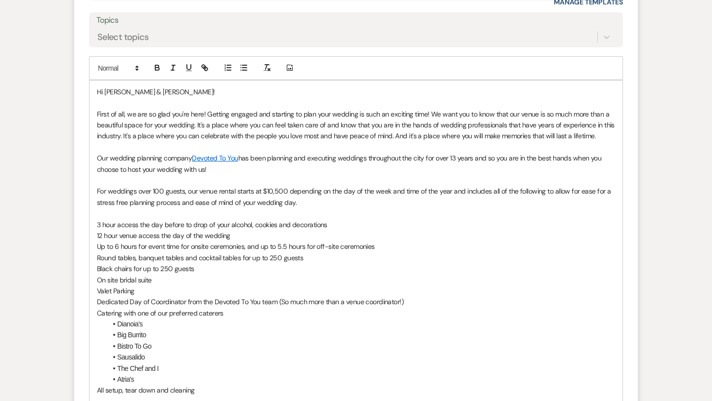
scroll to position [976, 0]
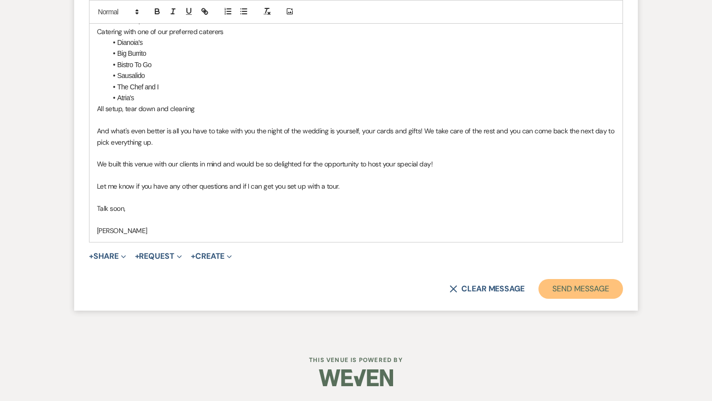
click at [576, 293] on button "Send Message" at bounding box center [580, 289] width 84 height 20
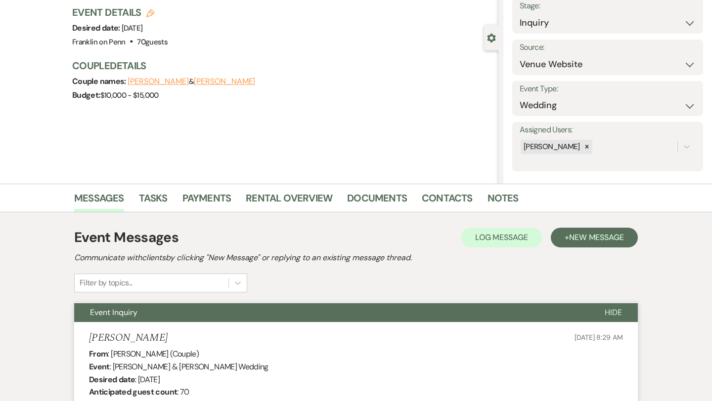
scroll to position [0, 0]
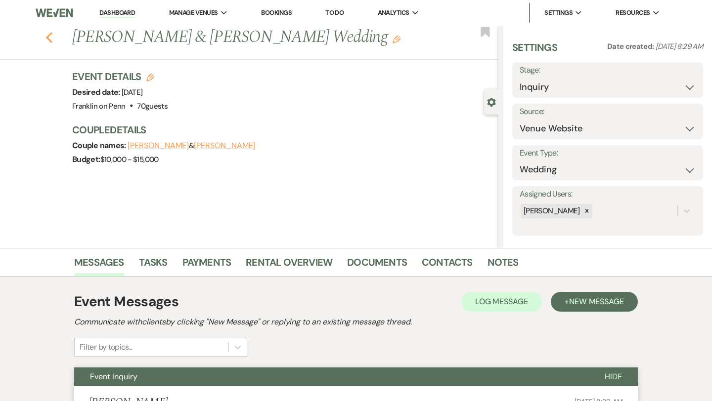
click at [50, 39] on icon "Previous" at bounding box center [48, 38] width 7 height 12
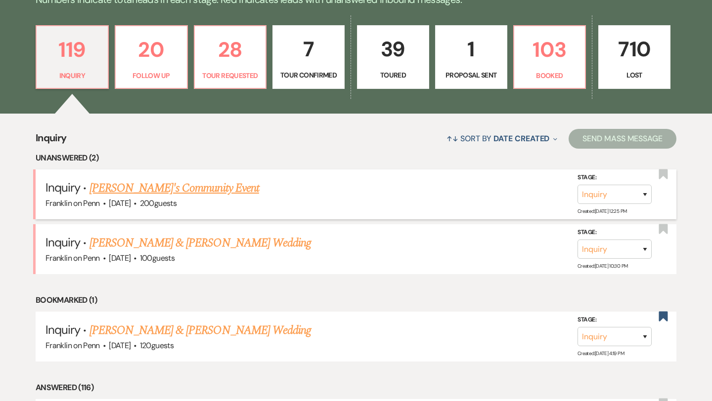
scroll to position [267, 0]
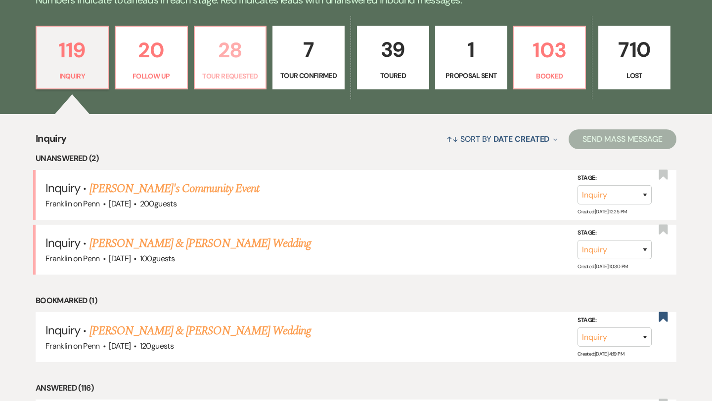
click at [237, 40] on p "28" at bounding box center [230, 50] width 59 height 33
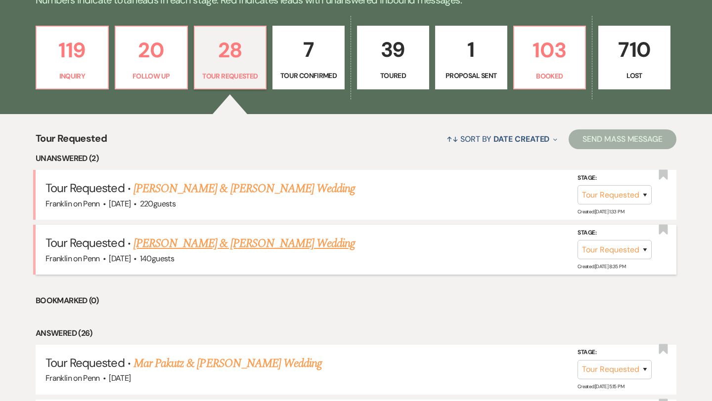
click at [230, 241] on link "[PERSON_NAME] & [PERSON_NAME] Wedding" at bounding box center [243, 244] width 221 height 18
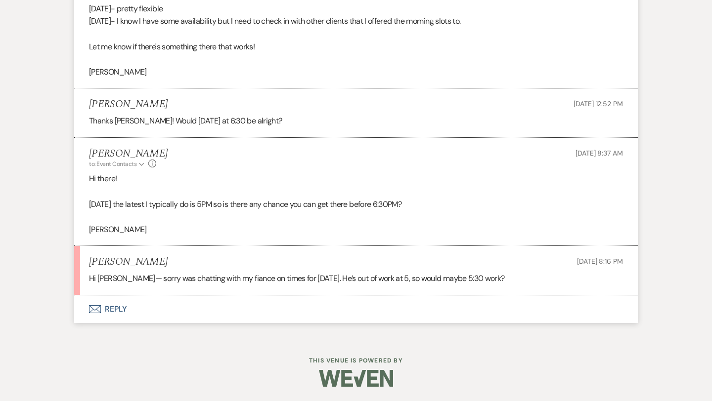
scroll to position [1561, 0]
click at [121, 310] on button "Envelope Reply" at bounding box center [355, 309] width 563 height 28
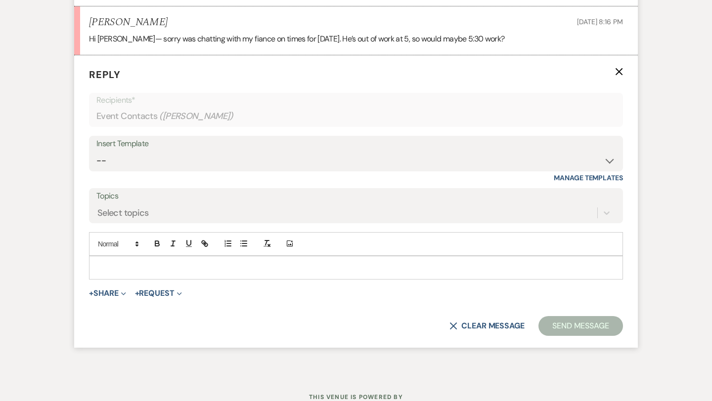
scroll to position [1802, 0]
click at [151, 271] on p at bounding box center [356, 266] width 518 height 11
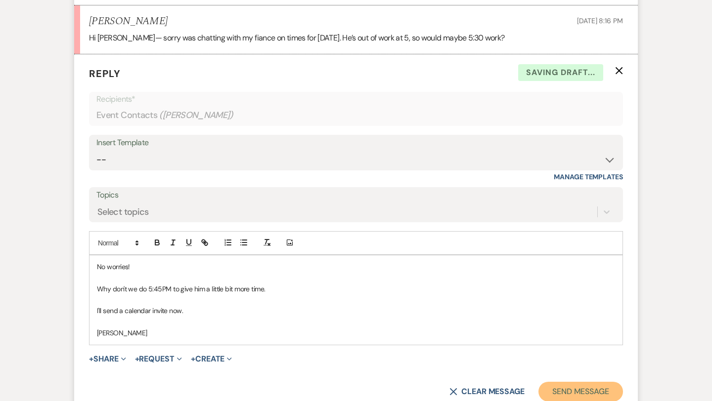
click at [568, 390] on button "Send Message" at bounding box center [580, 392] width 84 height 20
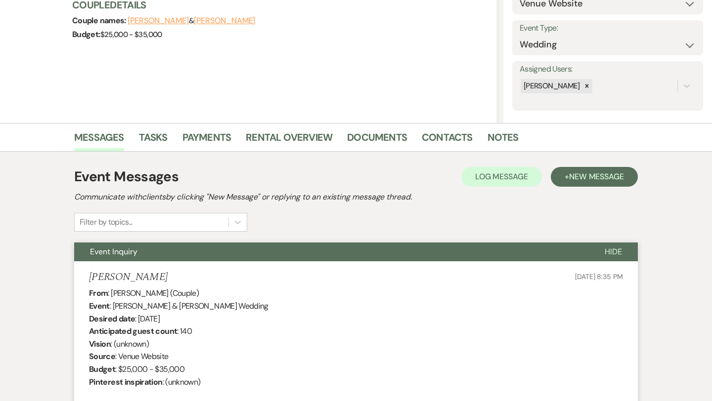
scroll to position [0, 0]
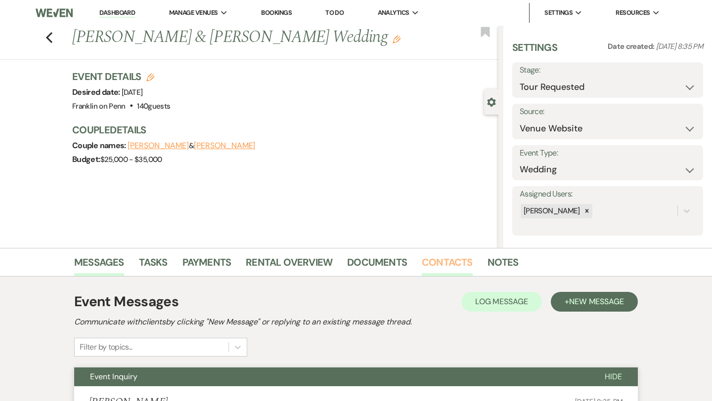
click at [448, 261] on link "Contacts" at bounding box center [446, 265] width 51 height 22
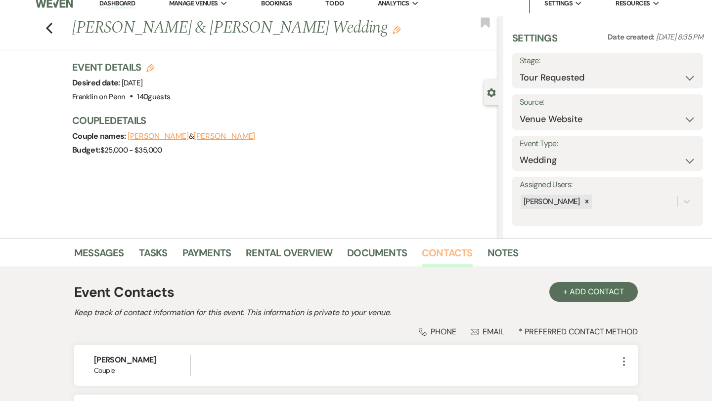
scroll to position [131, 0]
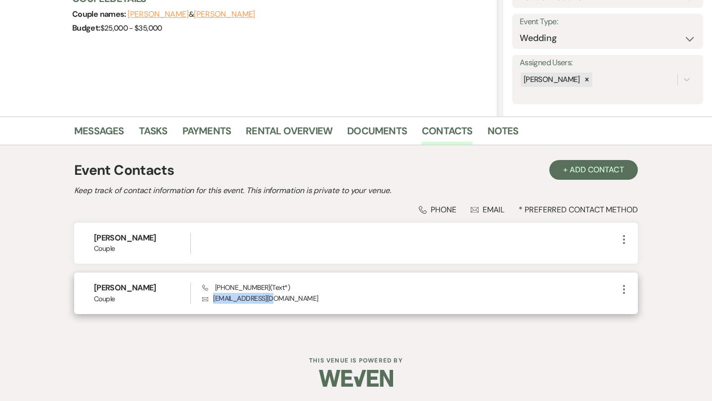
drag, startPoint x: 273, startPoint y: 299, endPoint x: 215, endPoint y: 302, distance: 58.4
click at [215, 302] on p "Envelope [EMAIL_ADDRESS][DOMAIN_NAME]" at bounding box center [410, 298] width 416 height 11
click at [219, 298] on p "Envelope [EMAIL_ADDRESS][DOMAIN_NAME]" at bounding box center [410, 298] width 416 height 11
drag, startPoint x: 272, startPoint y: 298, endPoint x: 214, endPoint y: 299, distance: 57.8
click at [214, 299] on p "Envelope [EMAIL_ADDRESS][DOMAIN_NAME]" at bounding box center [410, 298] width 416 height 11
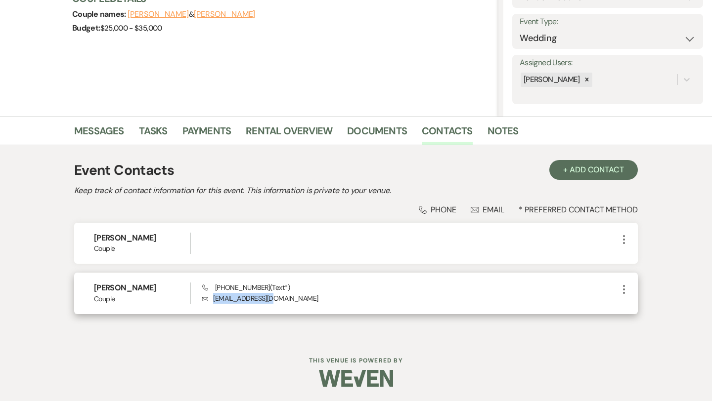
copy p "[EMAIL_ADDRESS][DOMAIN_NAME]"
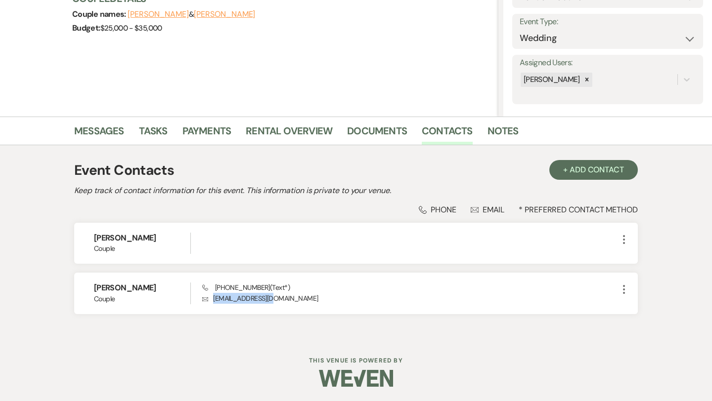
scroll to position [0, 0]
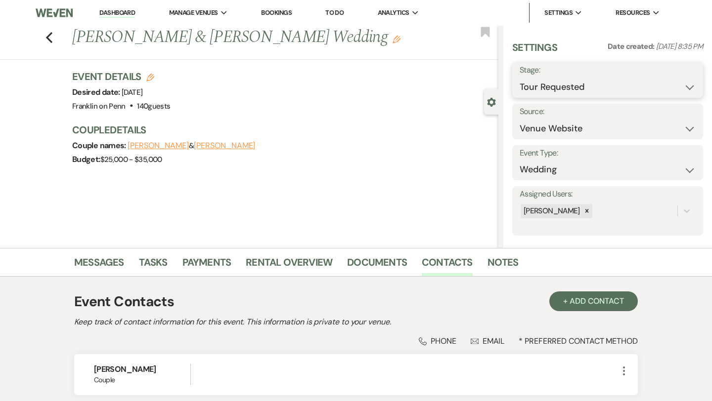
click at [539, 88] on select "Inquiry Follow Up Tour Requested Tour Confirmed Toured Proposal Sent Booked Lost" at bounding box center [607, 87] width 176 height 19
click at [687, 80] on button "Save" at bounding box center [683, 80] width 39 height 20
click at [49, 38] on icon "Previous" at bounding box center [48, 38] width 7 height 12
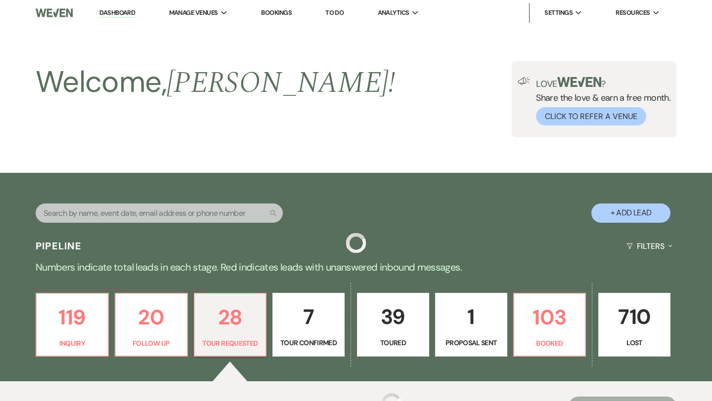
scroll to position [267, 0]
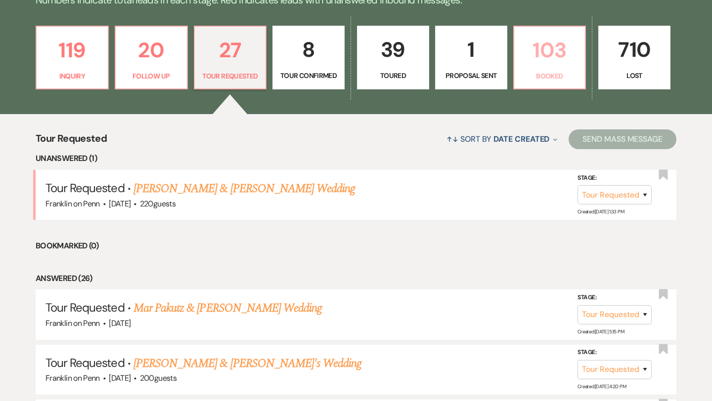
click at [562, 53] on p "103" at bounding box center [549, 50] width 59 height 33
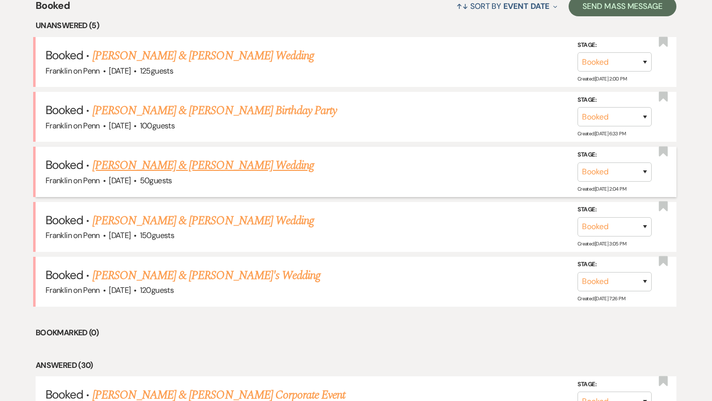
scroll to position [403, 0]
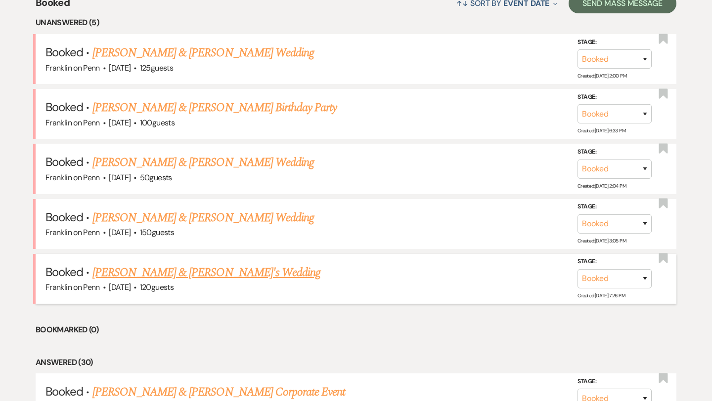
click at [222, 275] on link "[PERSON_NAME] & [PERSON_NAME]'s Wedding" at bounding box center [206, 273] width 228 height 18
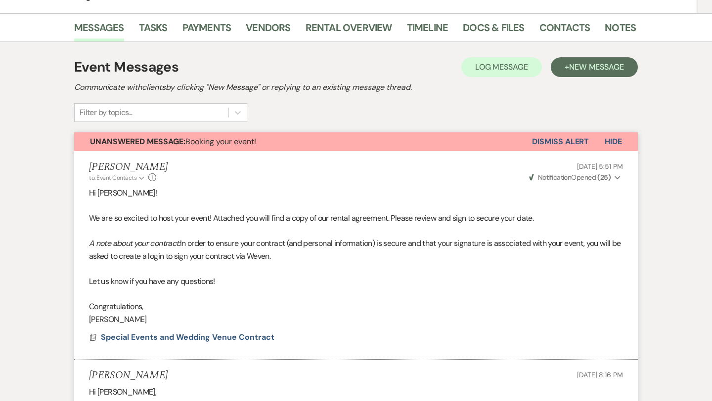
scroll to position [158, 0]
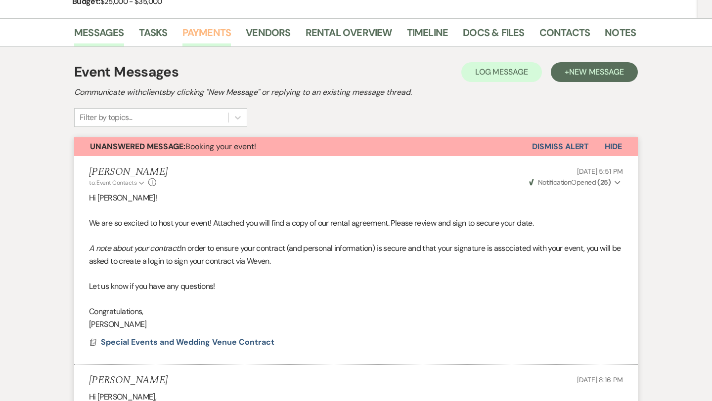
click at [221, 34] on link "Payments" at bounding box center [206, 36] width 49 height 22
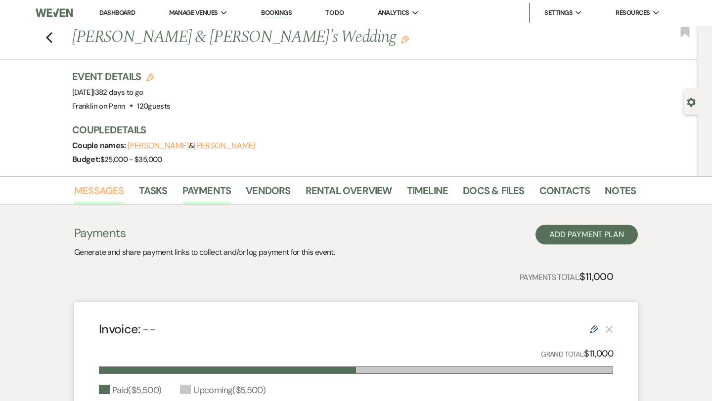
click at [106, 191] on link "Messages" at bounding box center [99, 194] width 50 height 22
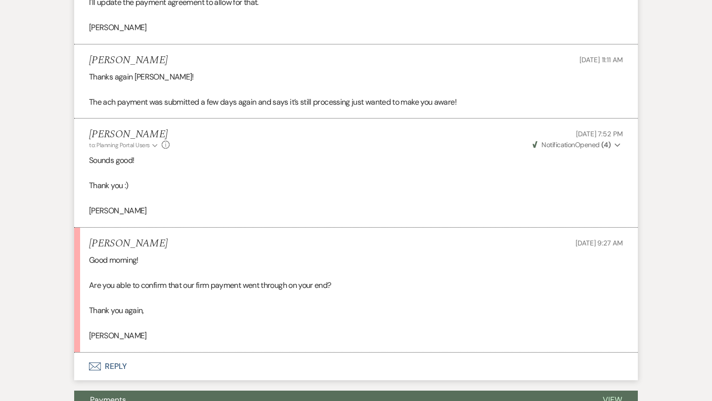
scroll to position [1104, 0]
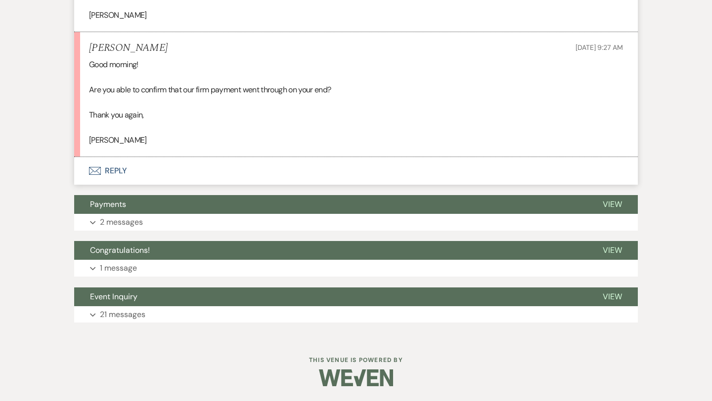
click at [113, 169] on button "Envelope Reply" at bounding box center [355, 171] width 563 height 28
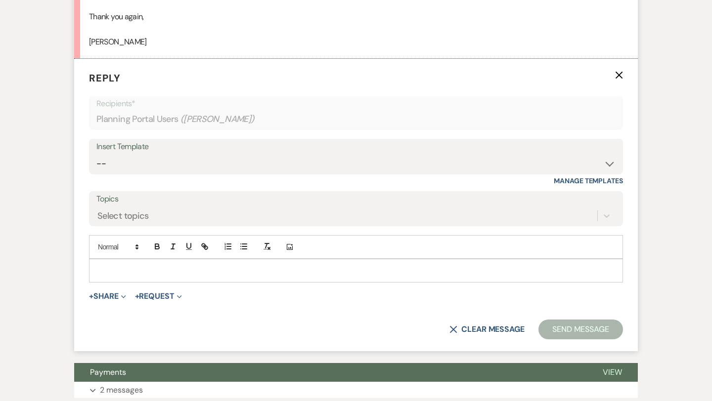
scroll to position [1207, 0]
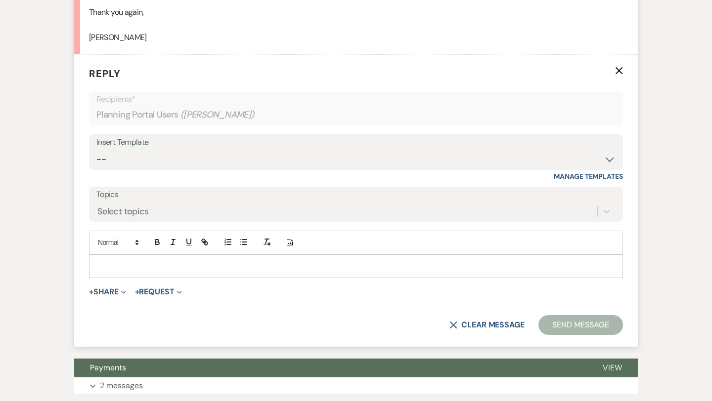
click at [110, 261] on p at bounding box center [356, 266] width 518 height 11
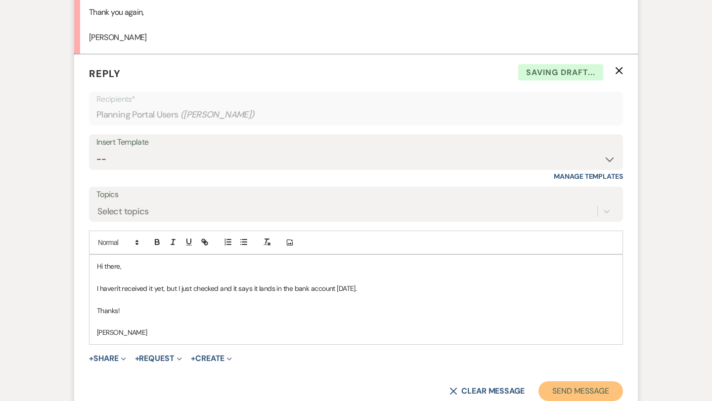
click at [550, 388] on button "Send Message" at bounding box center [580, 391] width 84 height 20
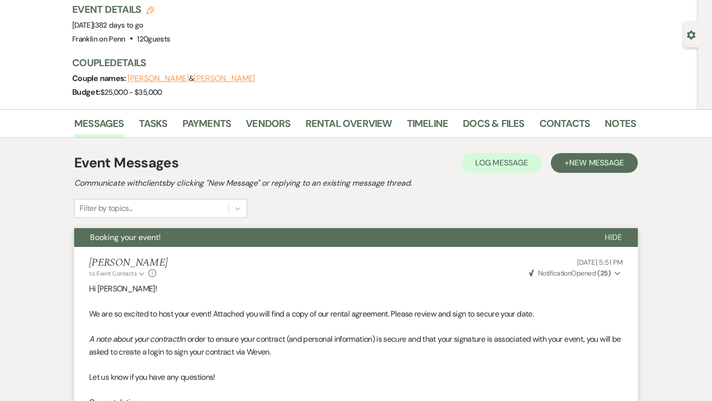
scroll to position [0, 0]
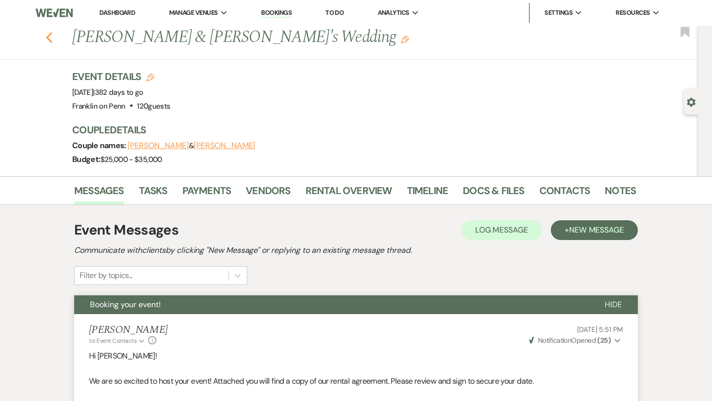
click at [49, 39] on icon "Previous" at bounding box center [48, 38] width 7 height 12
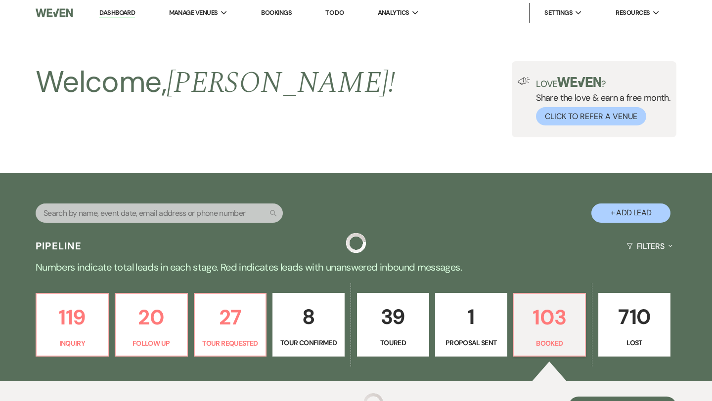
scroll to position [403, 0]
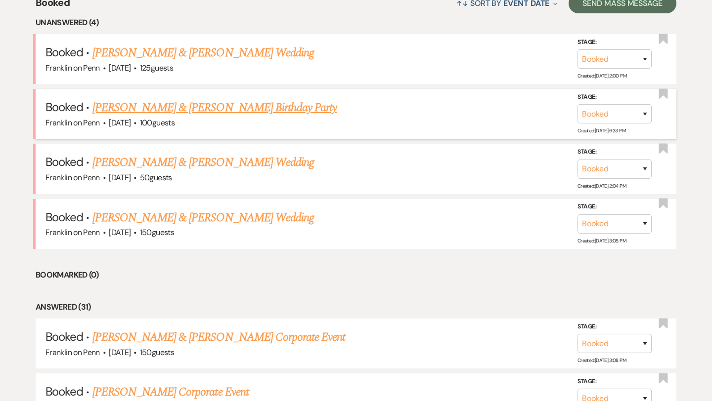
click at [236, 109] on link "[PERSON_NAME] & [PERSON_NAME] Birthday Party" at bounding box center [214, 108] width 245 height 18
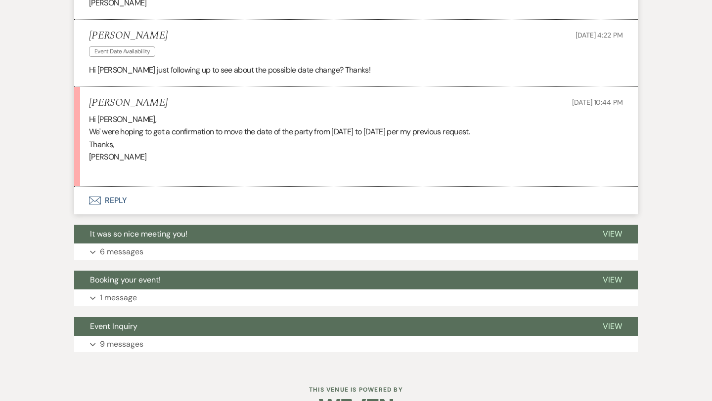
scroll to position [795, 0]
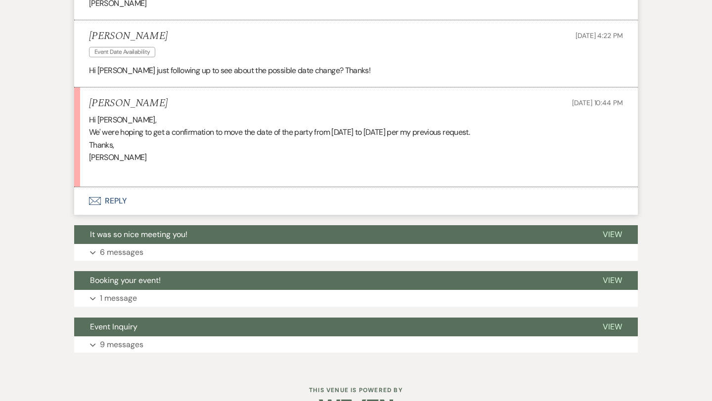
click at [114, 187] on button "Envelope Reply" at bounding box center [355, 201] width 563 height 28
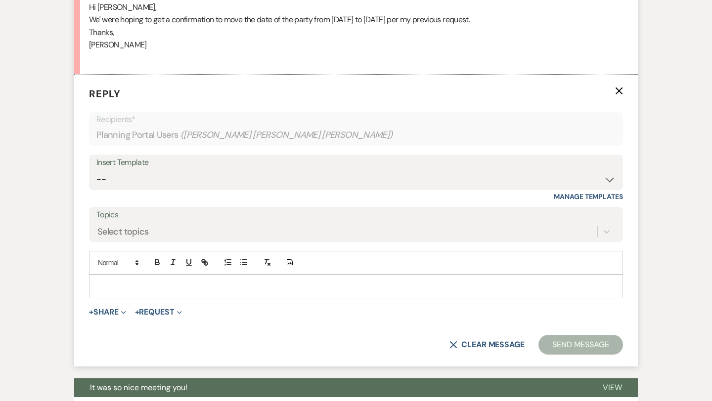
scroll to position [915, 0]
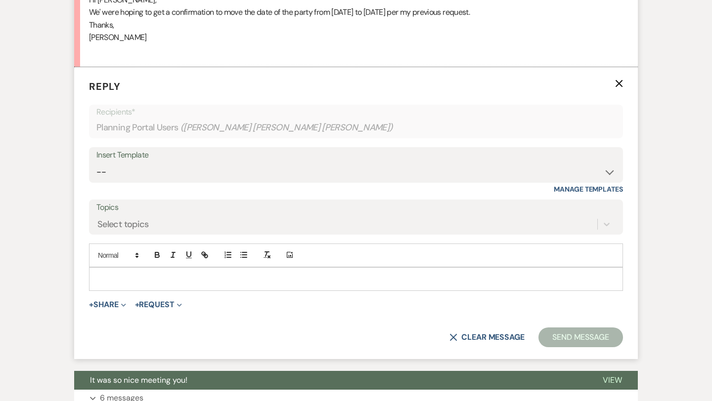
click at [111, 274] on p at bounding box center [356, 279] width 518 height 11
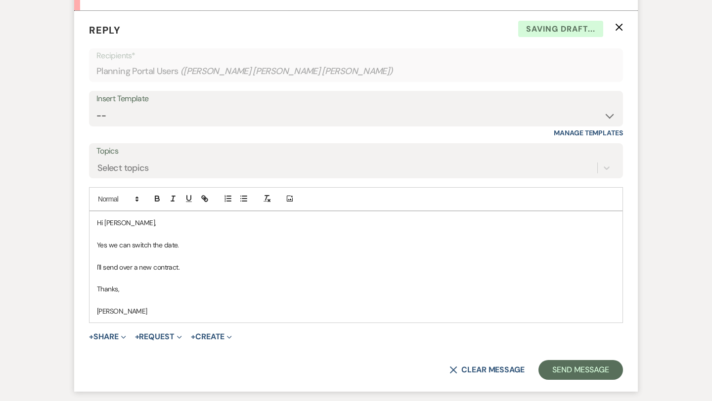
scroll to position [984, 0]
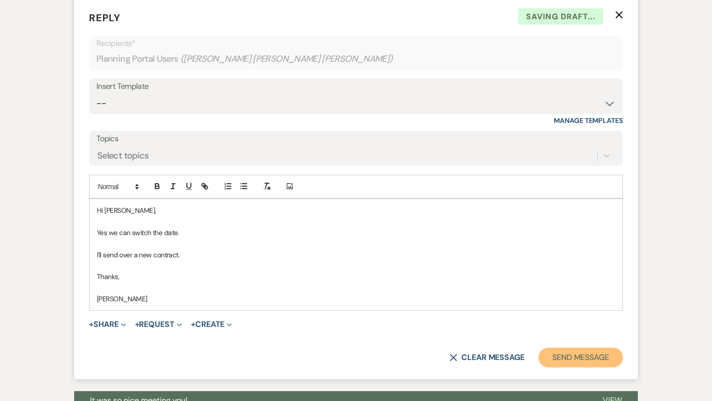
click at [560, 348] on button "Send Message" at bounding box center [580, 358] width 84 height 20
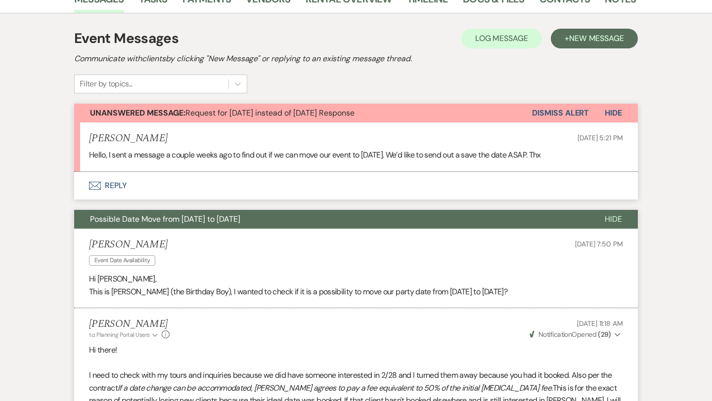
scroll to position [0, 0]
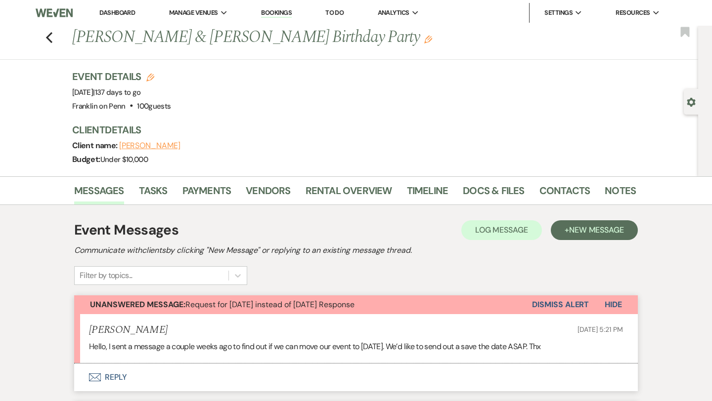
click at [567, 308] on button "Dismiss Alert" at bounding box center [560, 304] width 57 height 19
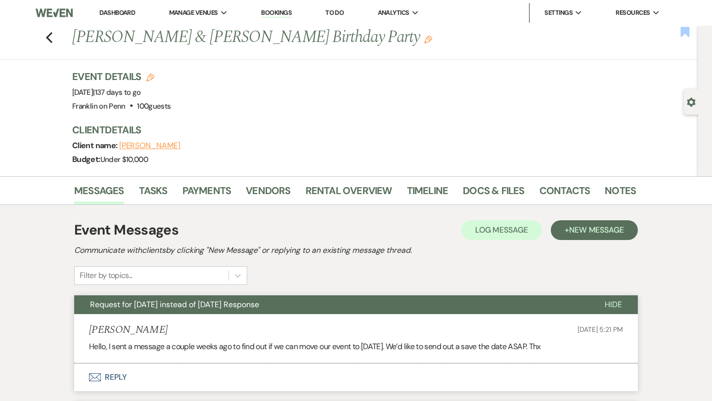
click at [683, 32] on use "button" at bounding box center [684, 32] width 9 height 10
click at [50, 37] on icon "Previous" at bounding box center [48, 38] width 7 height 12
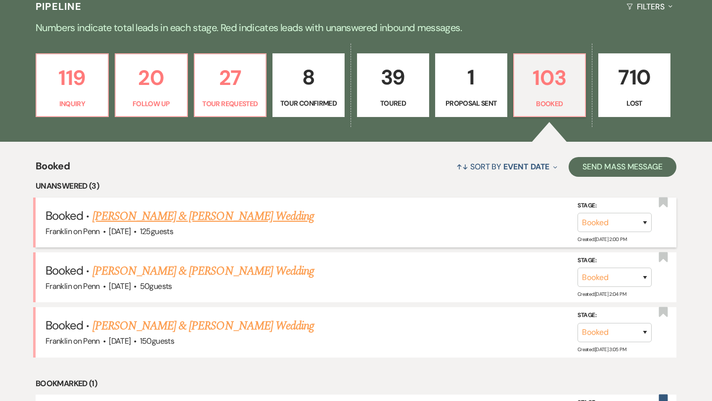
scroll to position [229, 0]
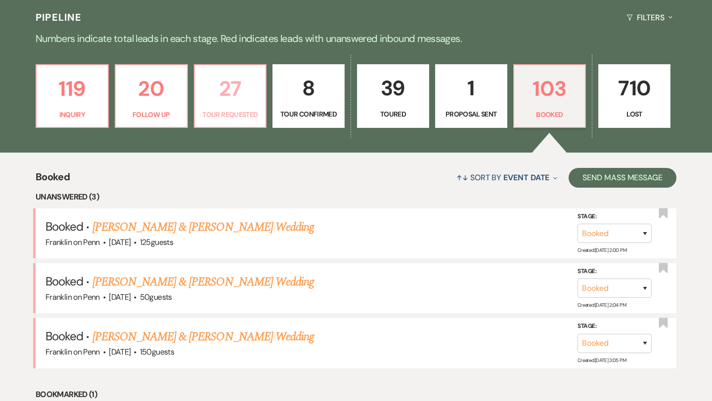
click at [227, 90] on p "27" at bounding box center [230, 88] width 59 height 33
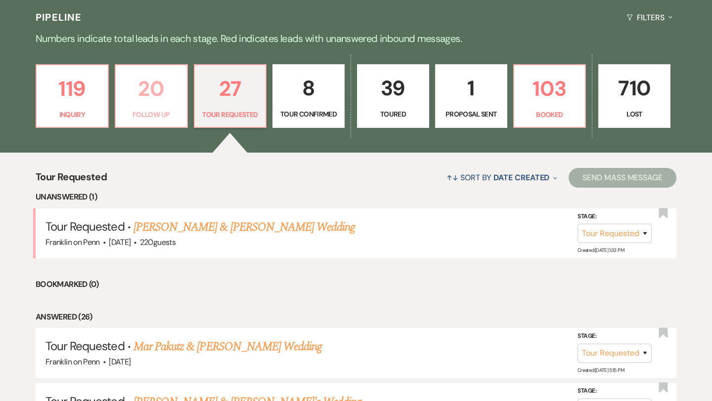
click at [159, 94] on p "20" at bounding box center [151, 88] width 59 height 33
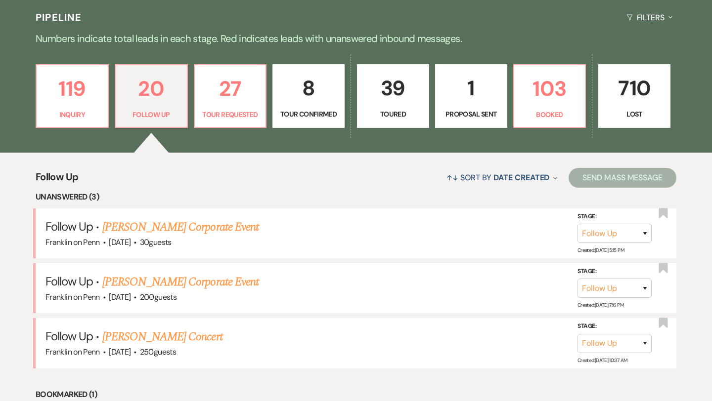
click at [475, 82] on p "1" at bounding box center [470, 88] width 59 height 33
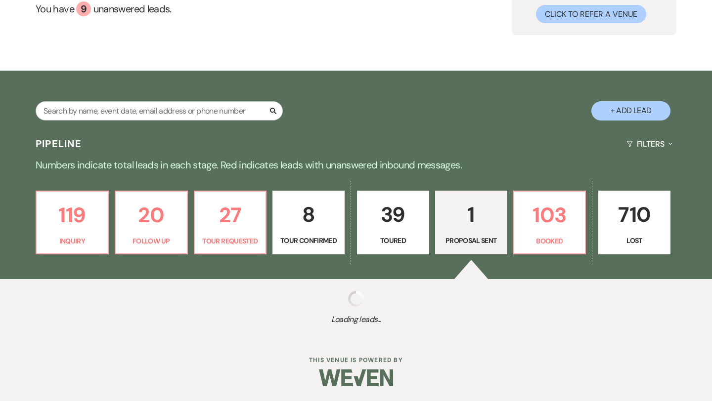
scroll to position [229, 0]
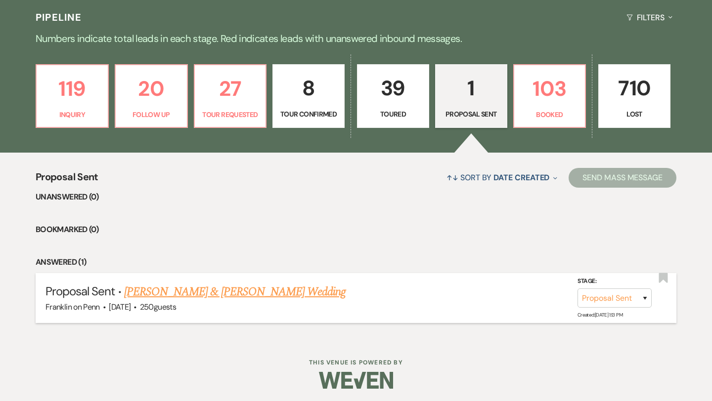
click at [225, 292] on link "[PERSON_NAME] & [PERSON_NAME] Wedding" at bounding box center [234, 292] width 221 height 18
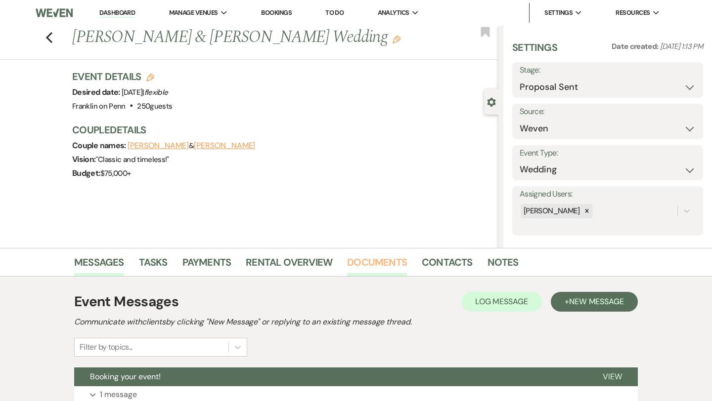
click at [395, 264] on link "Documents" at bounding box center [377, 265] width 60 height 22
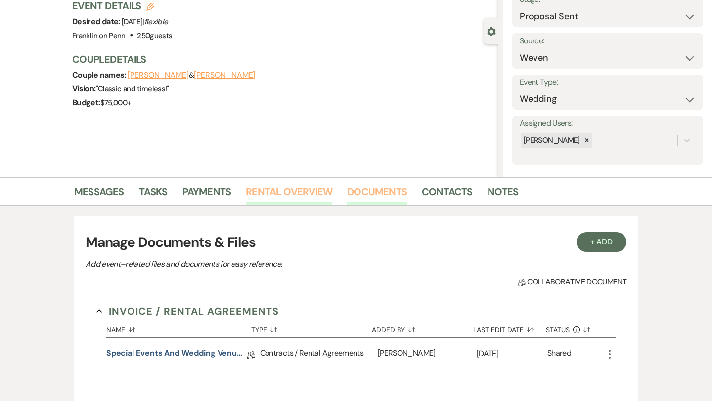
scroll to position [81, 0]
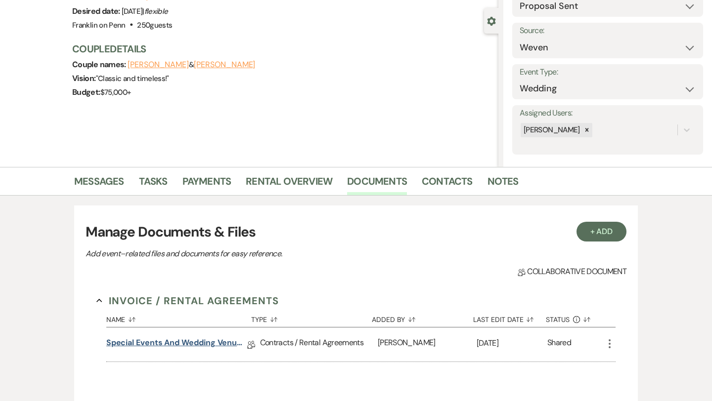
click at [216, 346] on link "Special Events and Wedding Venue Contract" at bounding box center [176, 344] width 141 height 15
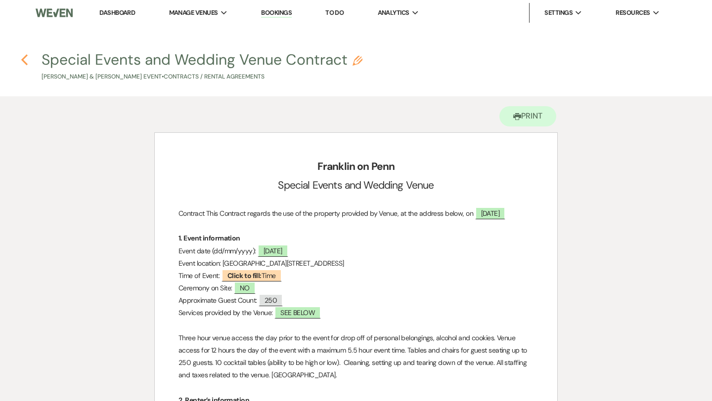
click at [24, 58] on use "button" at bounding box center [24, 59] width 6 height 11
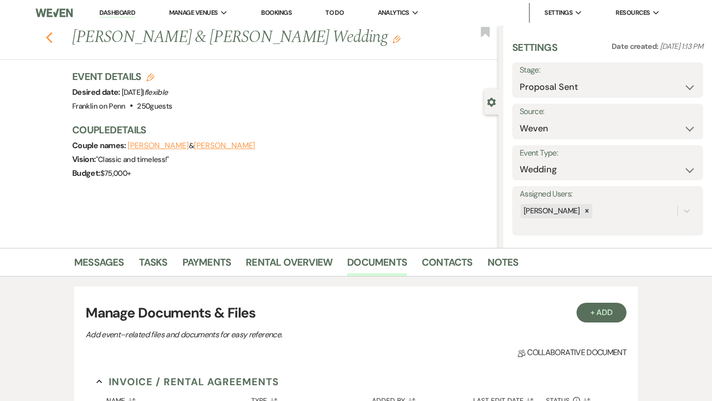
click at [50, 37] on icon "Previous" at bounding box center [48, 38] width 7 height 12
